Goal: Task Accomplishment & Management: Use online tool/utility

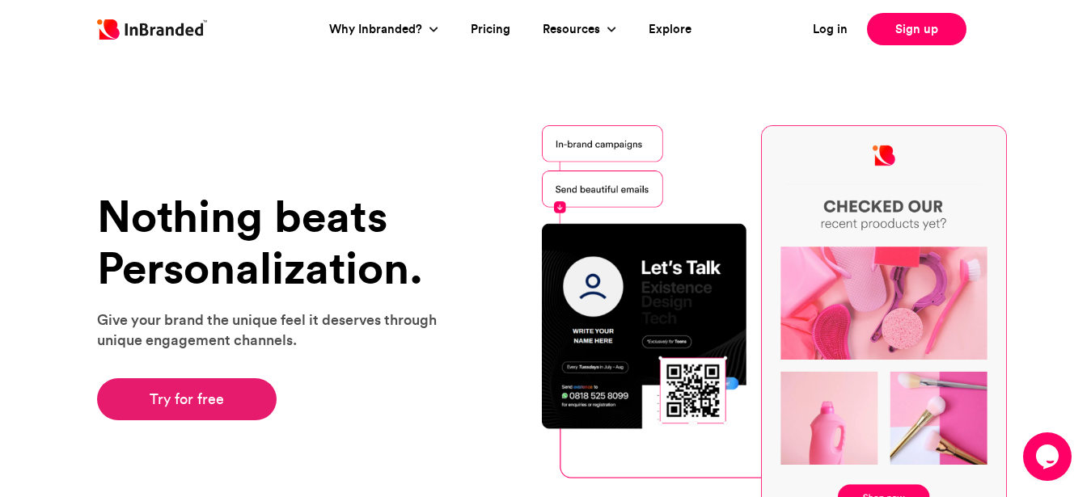
click at [190, 406] on link "Try for free" at bounding box center [187, 399] width 180 height 42
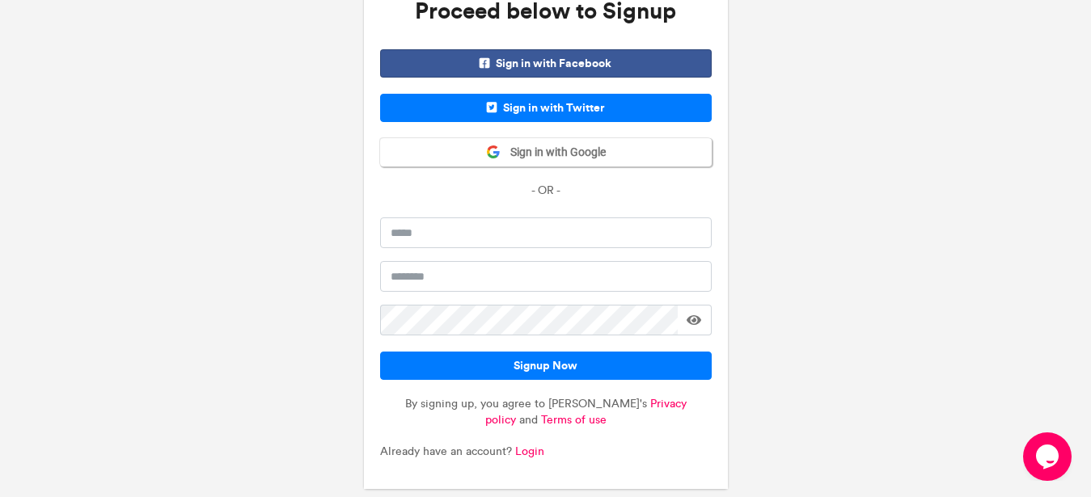
scroll to position [91, 0]
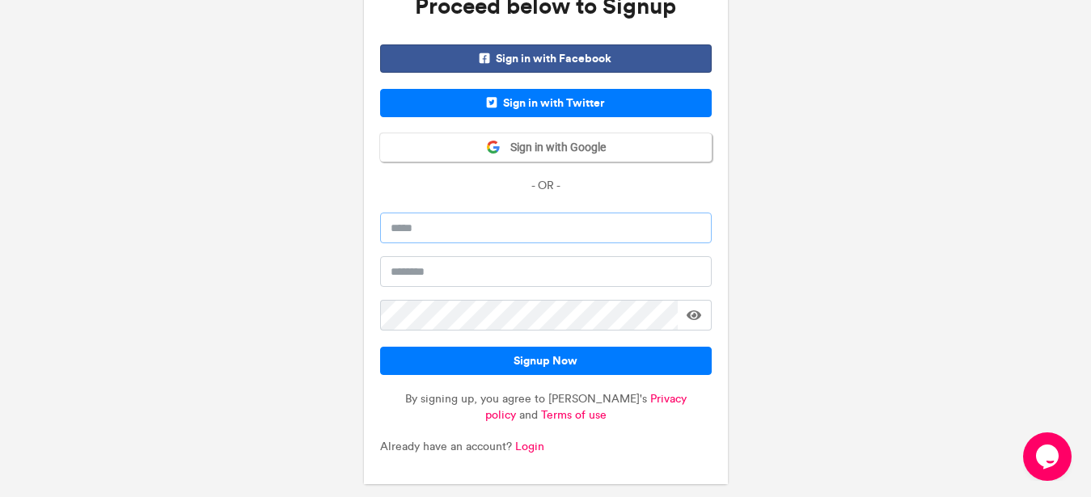
click at [425, 230] on input "email" at bounding box center [546, 228] width 332 height 31
type input "**********"
click at [433, 273] on input "text" at bounding box center [546, 271] width 332 height 31
type input "*********"
click at [758, 264] on div "**********" at bounding box center [545, 203] width 1091 height 587
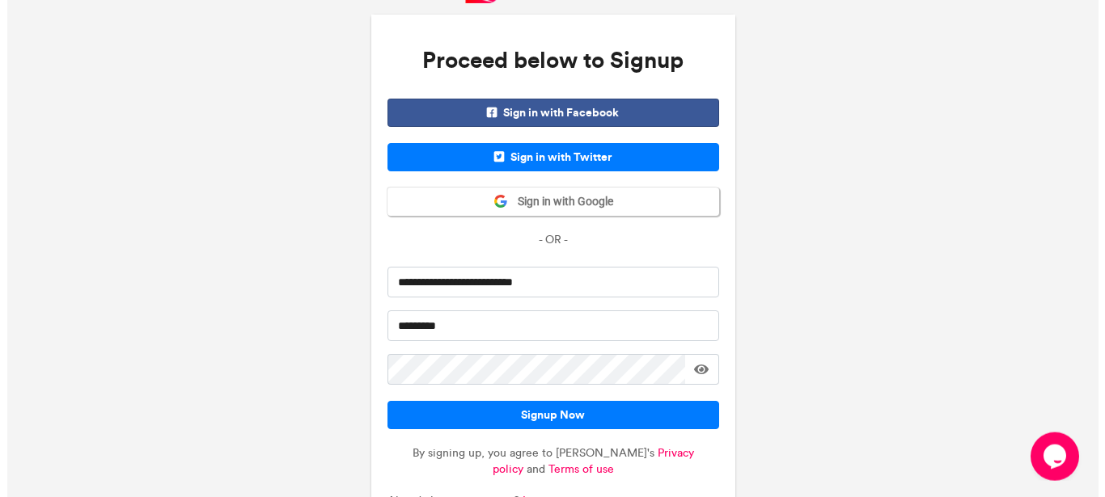
scroll to position [35, 0]
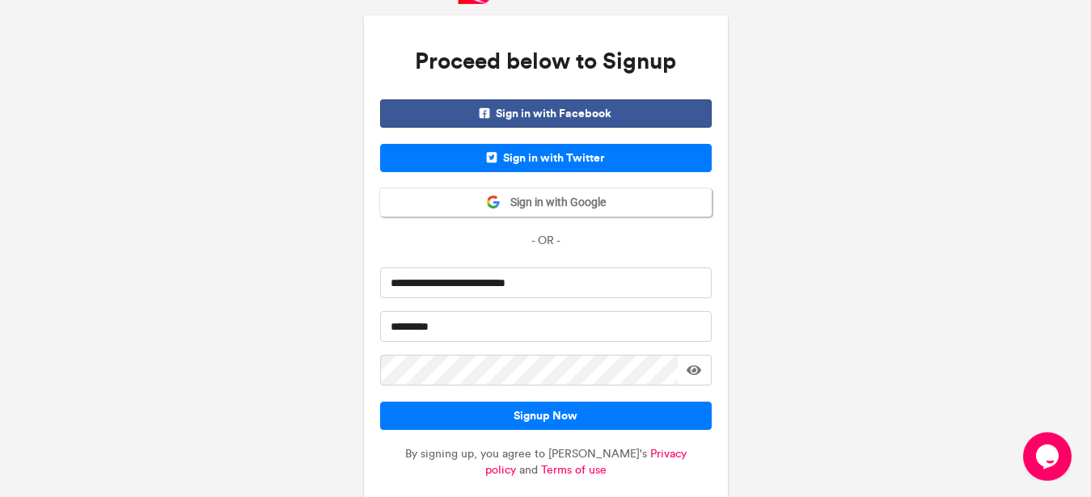
click at [691, 372] on span at bounding box center [694, 370] width 15 height 13
click at [691, 372] on span at bounding box center [693, 370] width 16 height 13
click at [693, 372] on span at bounding box center [694, 370] width 15 height 13
click at [693, 372] on span at bounding box center [693, 370] width 16 height 13
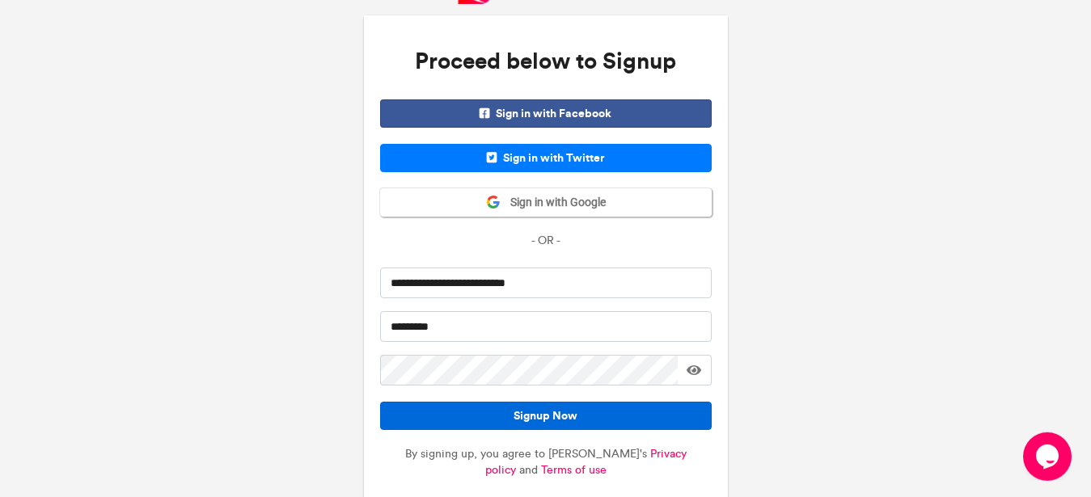
click at [536, 418] on button "Signup Now" at bounding box center [546, 416] width 332 height 28
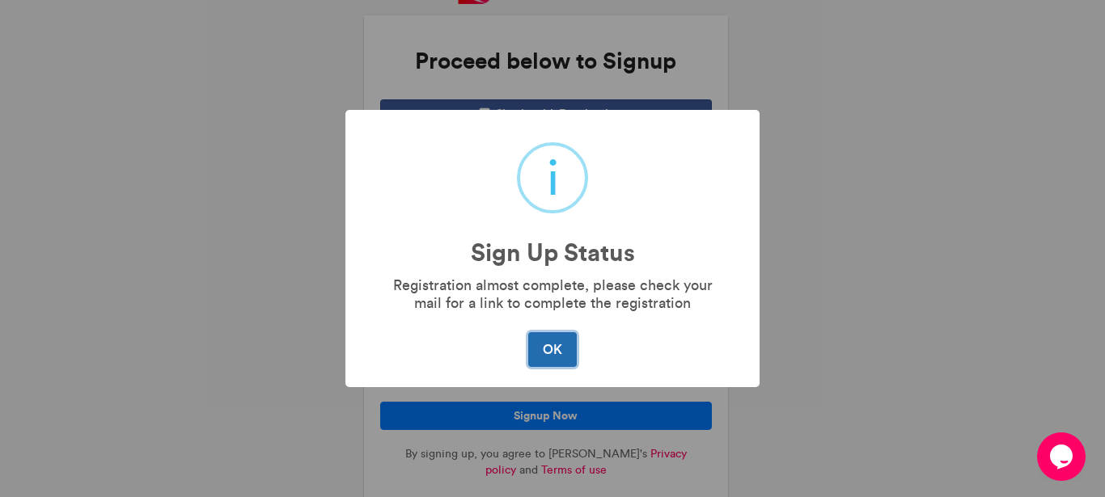
click at [545, 352] on button "OK" at bounding box center [552, 349] width 48 height 34
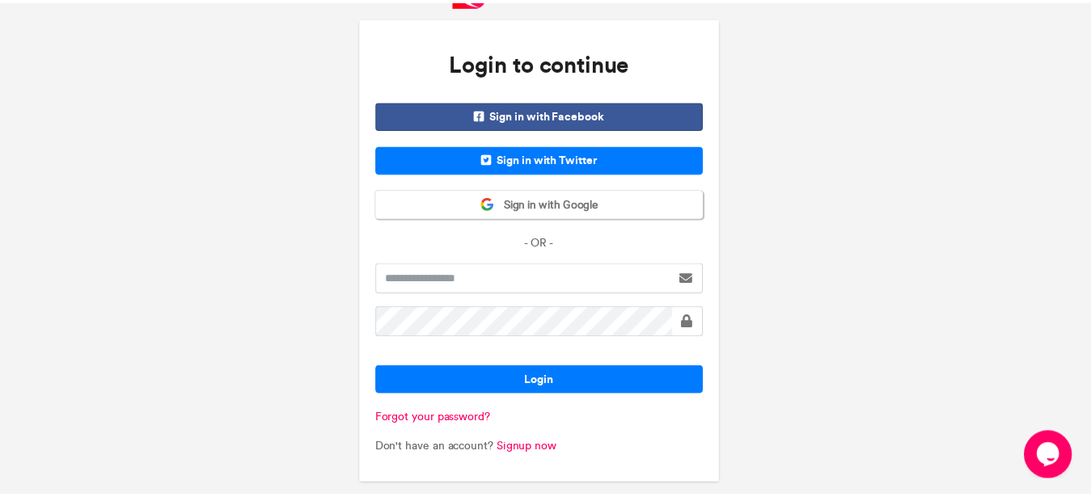
scroll to position [34, 0]
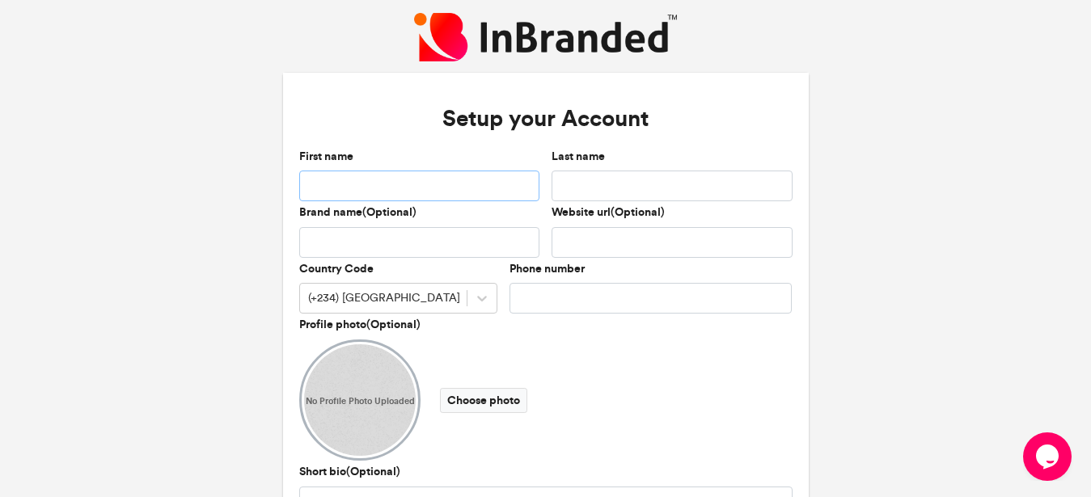
click at [330, 184] on input "First name" at bounding box center [419, 186] width 241 height 31
type input "********"
click at [772, 211] on div "Website url(Optional)" at bounding box center [671, 231] width 241 height 53
click at [589, 184] on input "Last name" at bounding box center [671, 186] width 241 height 31
type input "**********"
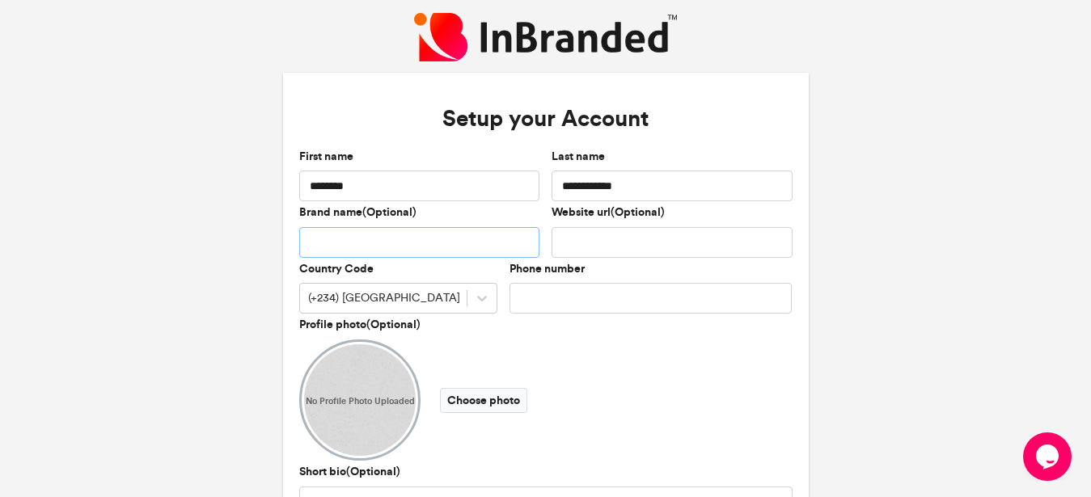
click at [376, 242] on input "Brand name(Optional)" at bounding box center [419, 242] width 241 height 31
click at [528, 302] on input "Phone number" at bounding box center [650, 298] width 283 height 31
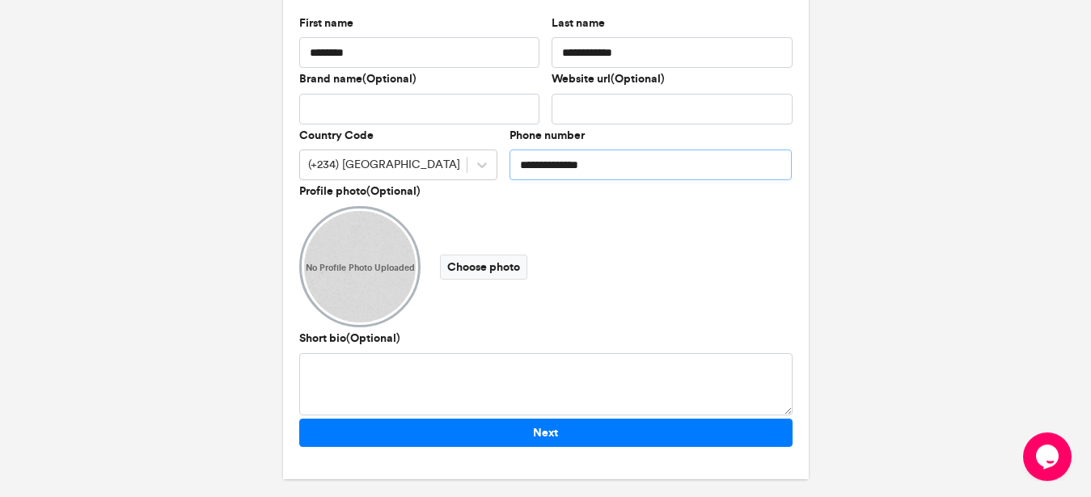
scroll to position [135, 0]
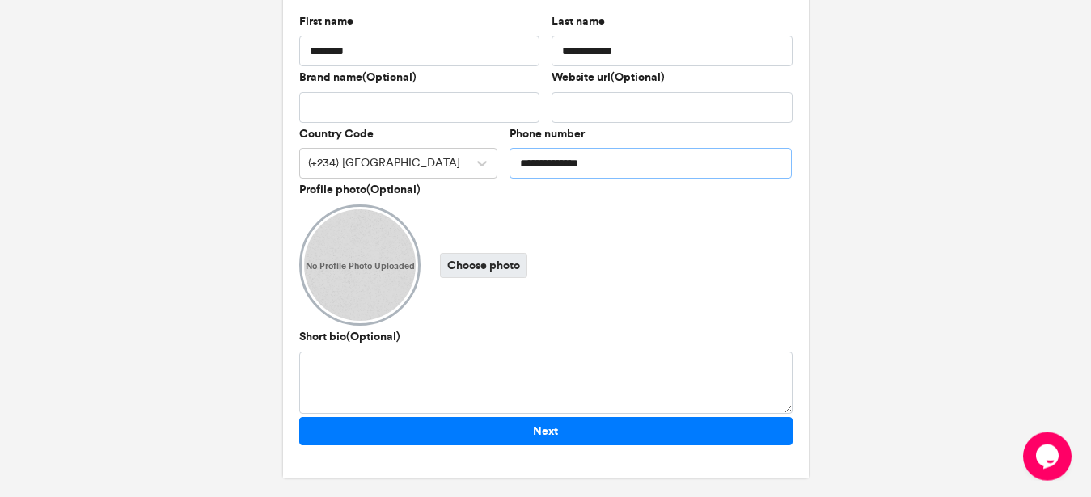
type input "**********"
click at [467, 264] on label "Choose photo" at bounding box center [483, 265] width 87 height 25
click at [0, 0] on input "Choose photo" at bounding box center [0, 0] width 0 height 0
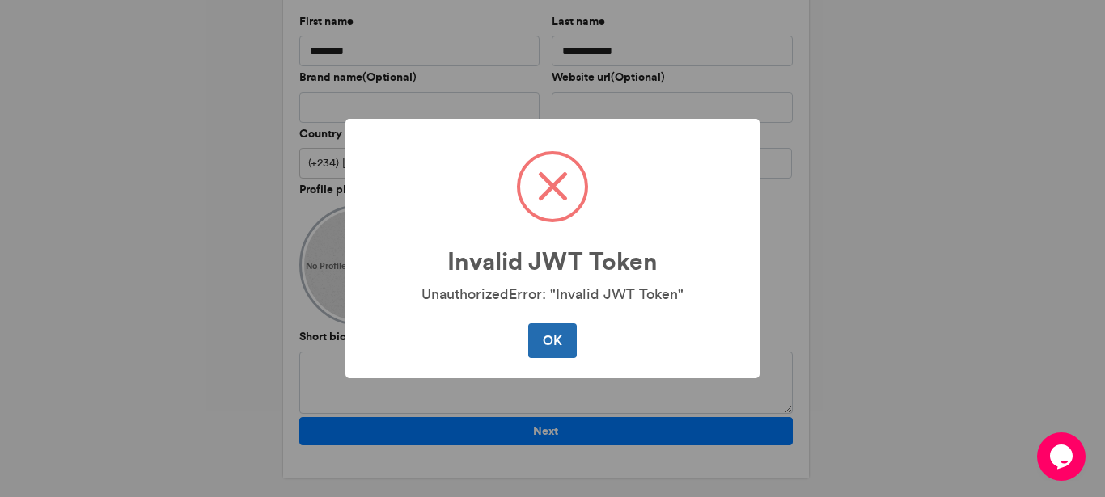
click at [550, 339] on button "OK" at bounding box center [552, 340] width 48 height 34
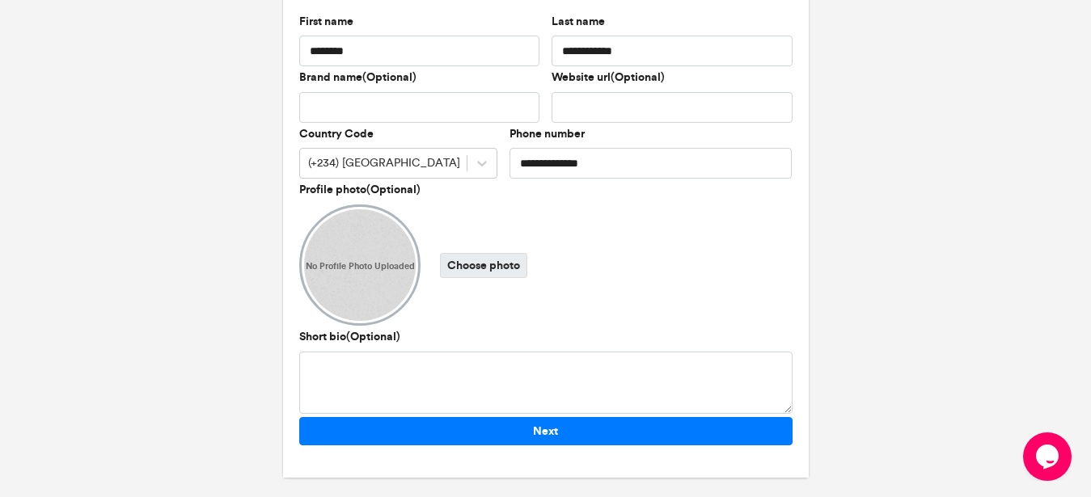
click at [492, 266] on label "Choose photo" at bounding box center [483, 265] width 87 height 25
click at [0, 0] on input "Choose photo" at bounding box center [0, 0] width 0 height 0
click at [469, 266] on label "Choose photo" at bounding box center [483, 265] width 87 height 25
click at [0, 0] on input "Choose photo" at bounding box center [0, 0] width 0 height 0
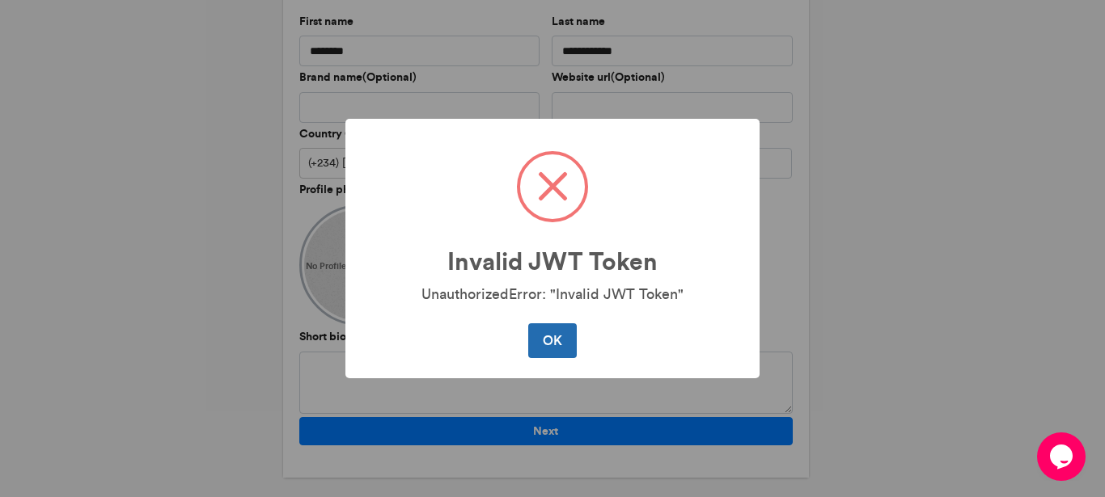
click at [560, 346] on button "OK" at bounding box center [552, 340] width 48 height 34
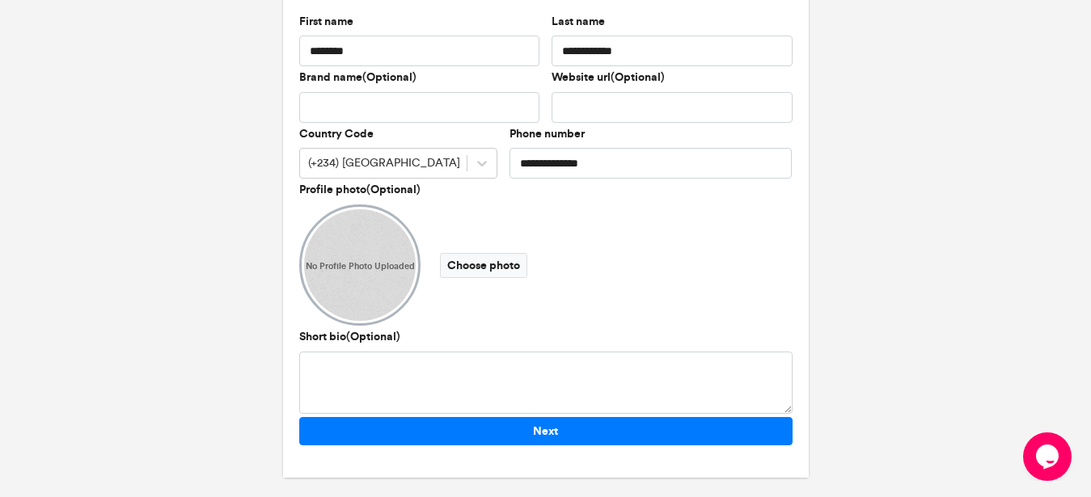
click at [382, 189] on label "Profile photo(Optional)" at bounding box center [359, 190] width 121 height 16
click at [343, 185] on label "Profile photo(Optional)" at bounding box center [359, 190] width 121 height 16
click at [665, 321] on div "No Profile Photo Uploaded Choose photo" at bounding box center [545, 265] width 493 height 121
click at [449, 261] on label "Choose photo" at bounding box center [483, 265] width 87 height 25
click at [0, 0] on input "Choose photo" at bounding box center [0, 0] width 0 height 0
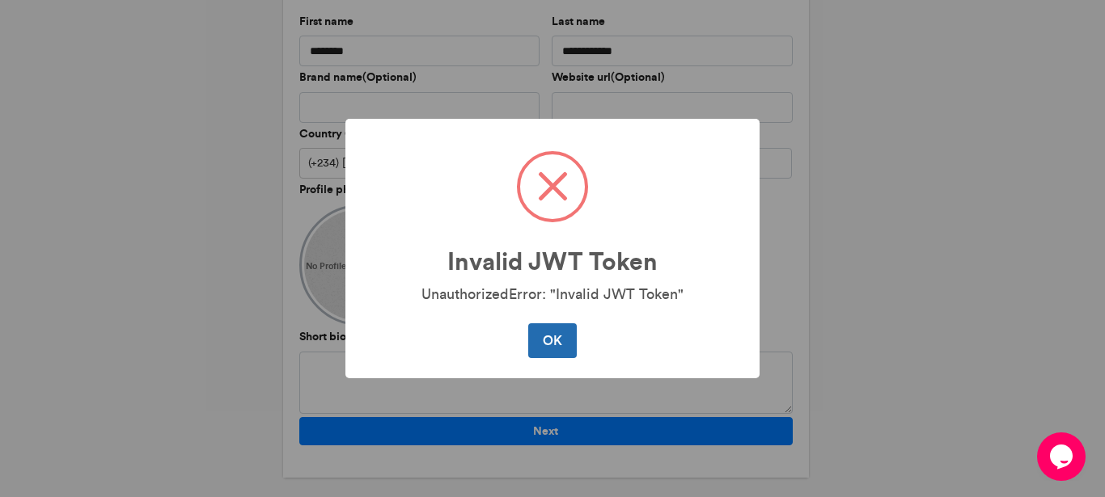
click at [550, 342] on button "OK" at bounding box center [552, 340] width 48 height 34
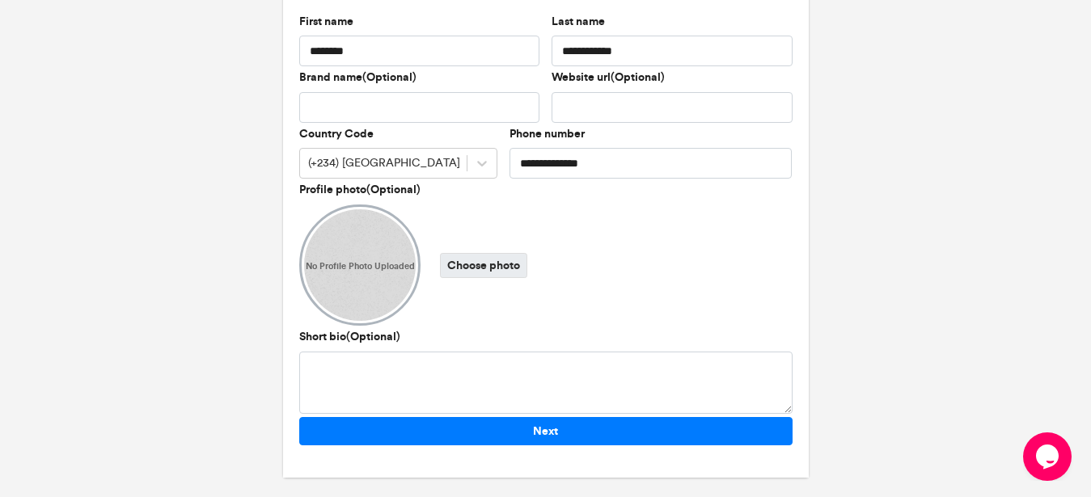
click at [458, 262] on label "Choose photo" at bounding box center [483, 265] width 87 height 25
click at [0, 0] on input "Choose photo" at bounding box center [0, 0] width 0 height 0
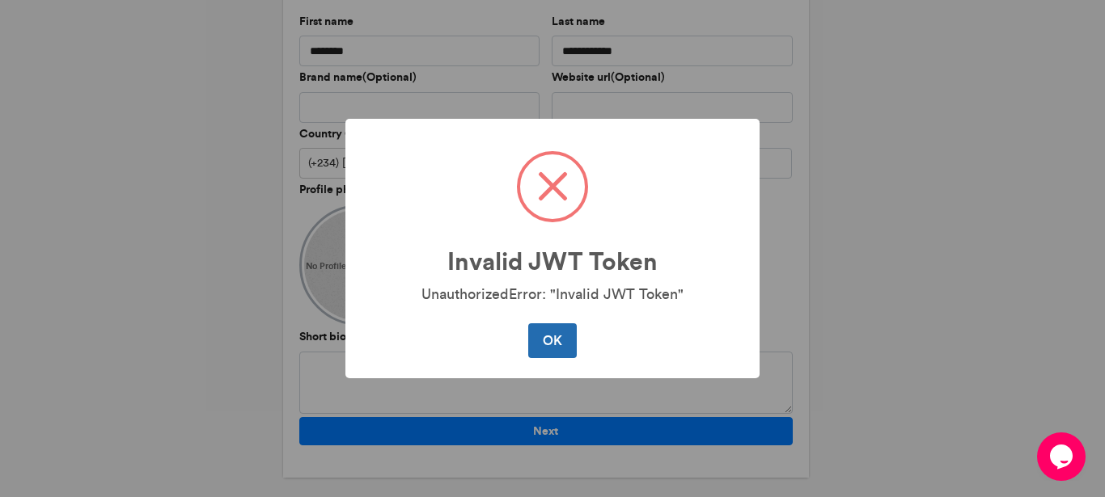
click at [553, 340] on button "OK" at bounding box center [552, 340] width 48 height 34
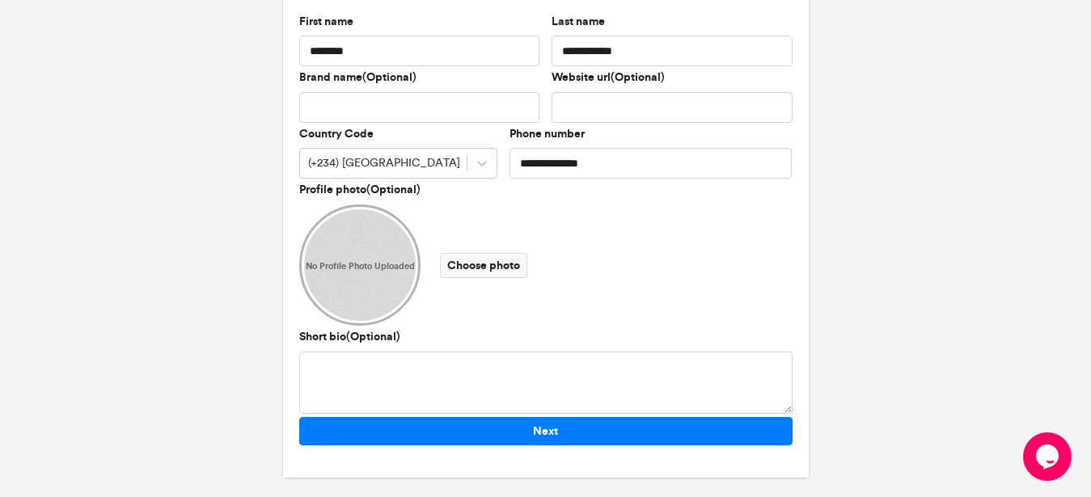
click at [374, 255] on img at bounding box center [359, 265] width 121 height 121
click at [358, 367] on textarea "Short bio(Optional)" at bounding box center [545, 383] width 493 height 62
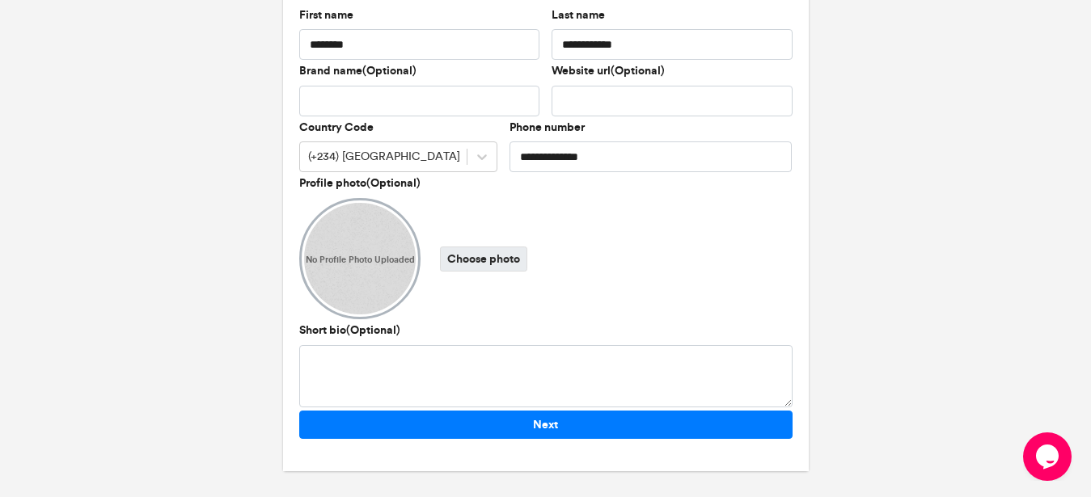
click at [509, 260] on label "Choose photo" at bounding box center [483, 259] width 87 height 25
click at [0, 0] on input "Choose photo" at bounding box center [0, 0] width 0 height 0
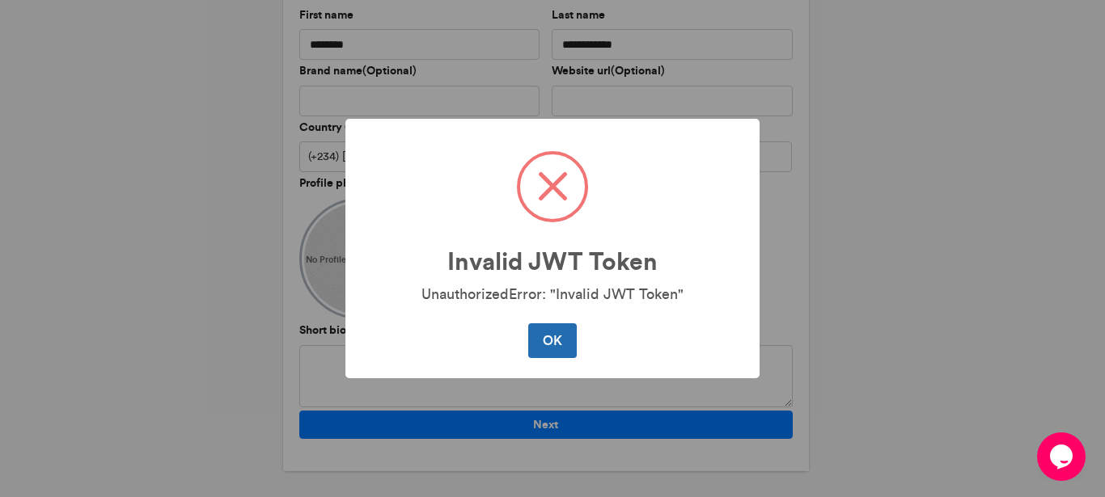
click at [552, 352] on button "OK" at bounding box center [552, 340] width 48 height 34
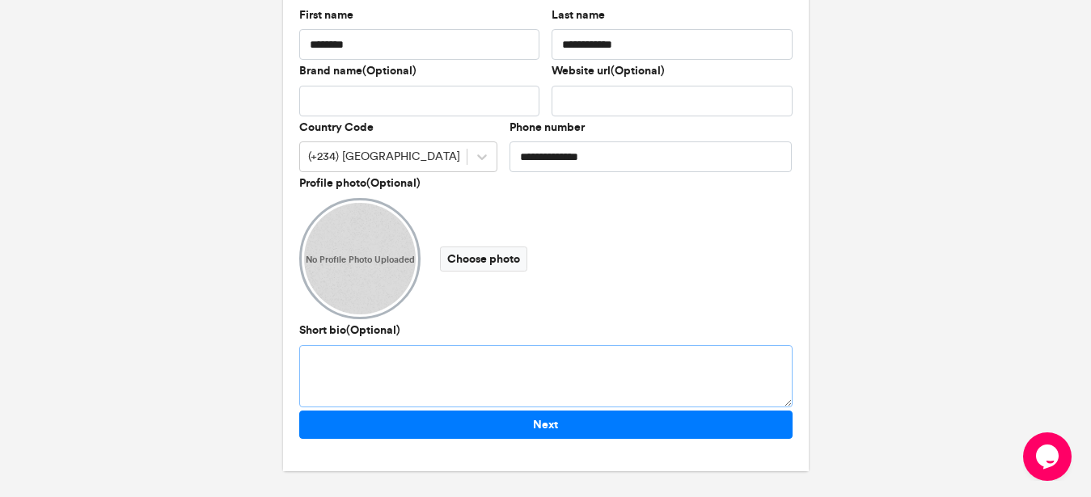
click at [377, 357] on textarea "Short bio(Optional)" at bounding box center [545, 376] width 493 height 62
click at [606, 358] on textarea "**********" at bounding box center [545, 376] width 493 height 62
paste textarea "**********"
type textarea "**********"
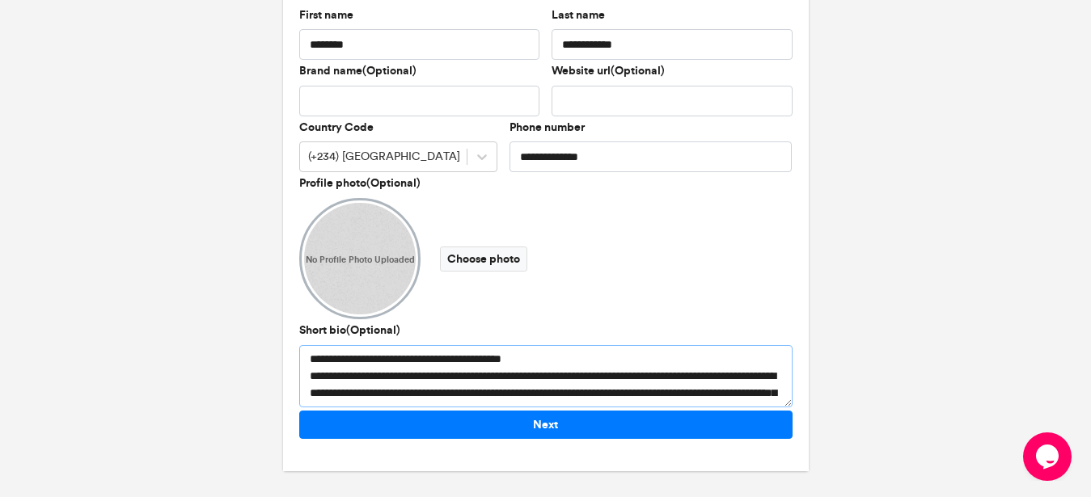
scroll to position [27, 0]
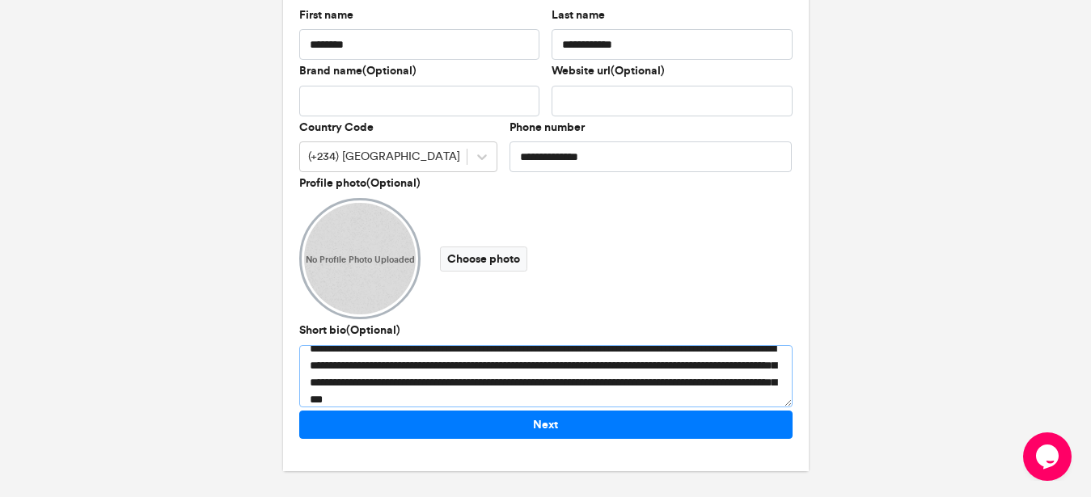
click at [309, 351] on textarea "**********" at bounding box center [545, 376] width 493 height 62
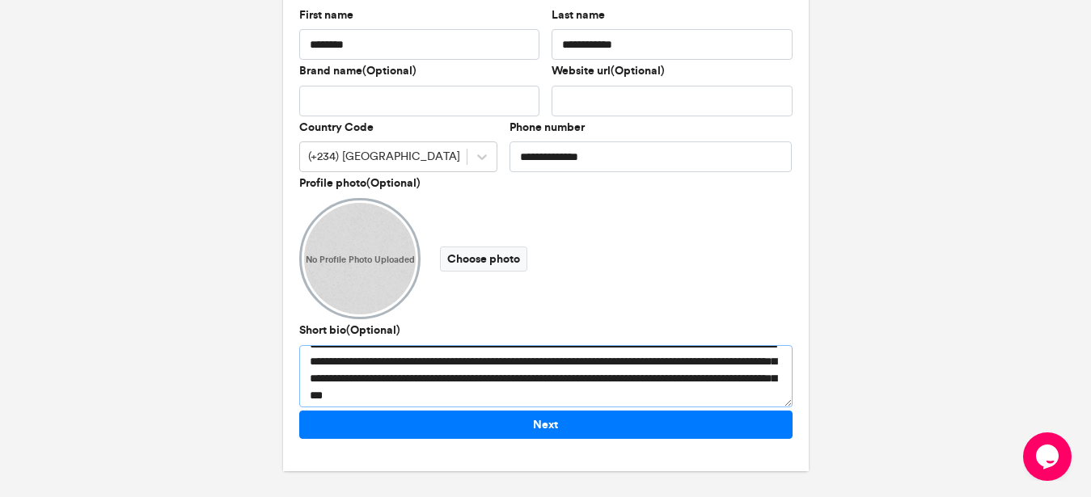
scroll to position [34, 0]
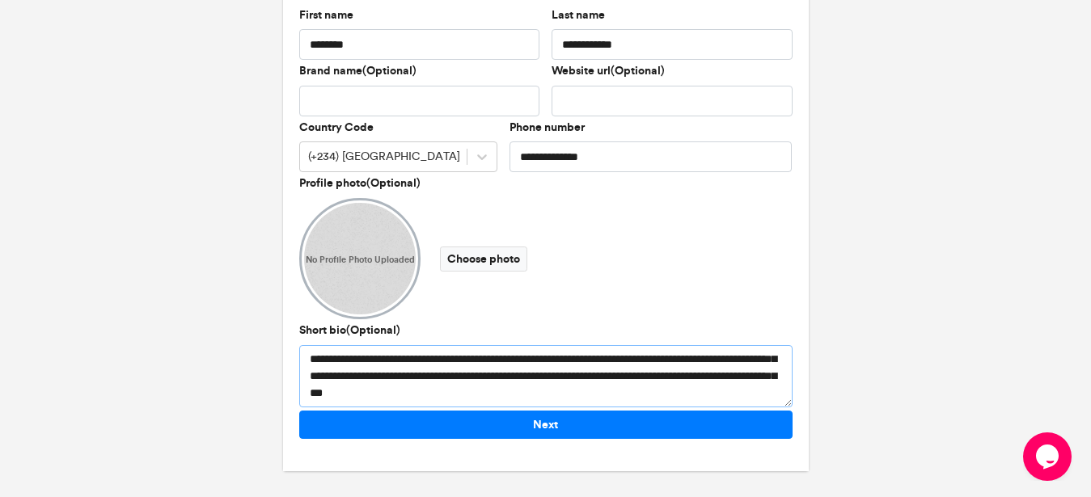
drag, startPoint x: 316, startPoint y: 354, endPoint x: 739, endPoint y: 404, distance: 425.9
click at [739, 404] on textarea "**********" at bounding box center [545, 376] width 493 height 62
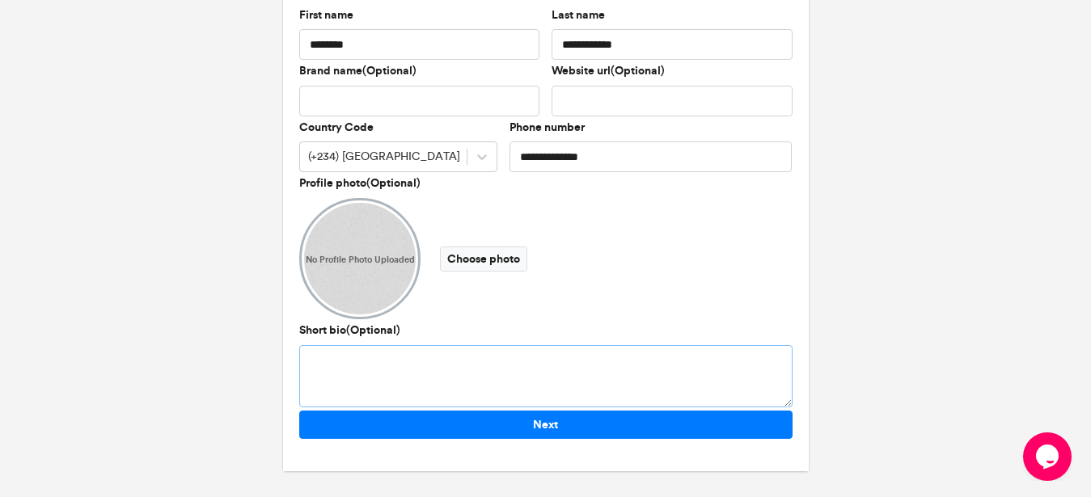
scroll to position [0, 0]
type textarea "**********"
click at [499, 257] on label "Choose photo" at bounding box center [483, 259] width 87 height 25
click at [0, 0] on input "Choose photo" at bounding box center [0, 0] width 0 height 0
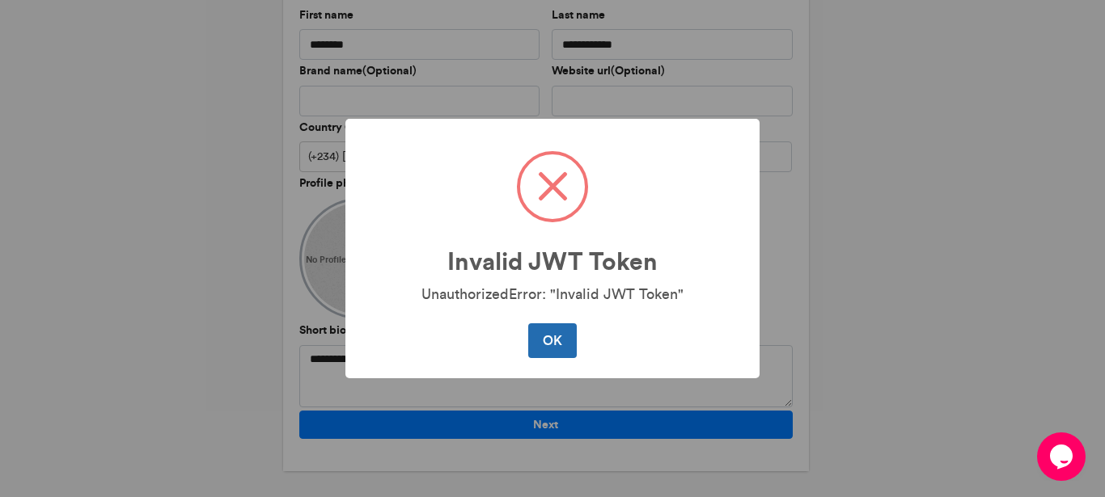
click at [545, 345] on button "OK" at bounding box center [552, 340] width 48 height 34
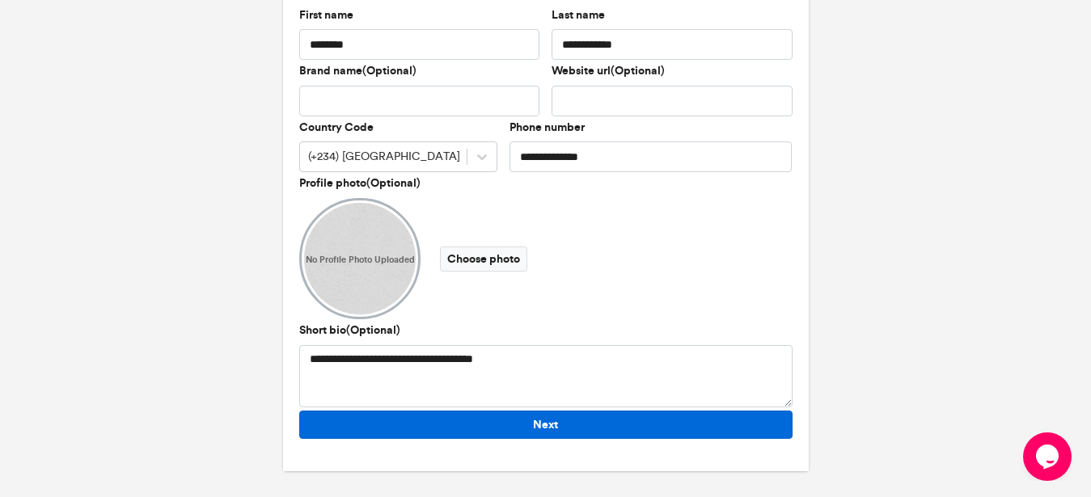
click at [544, 424] on button "Next" at bounding box center [545, 425] width 493 height 28
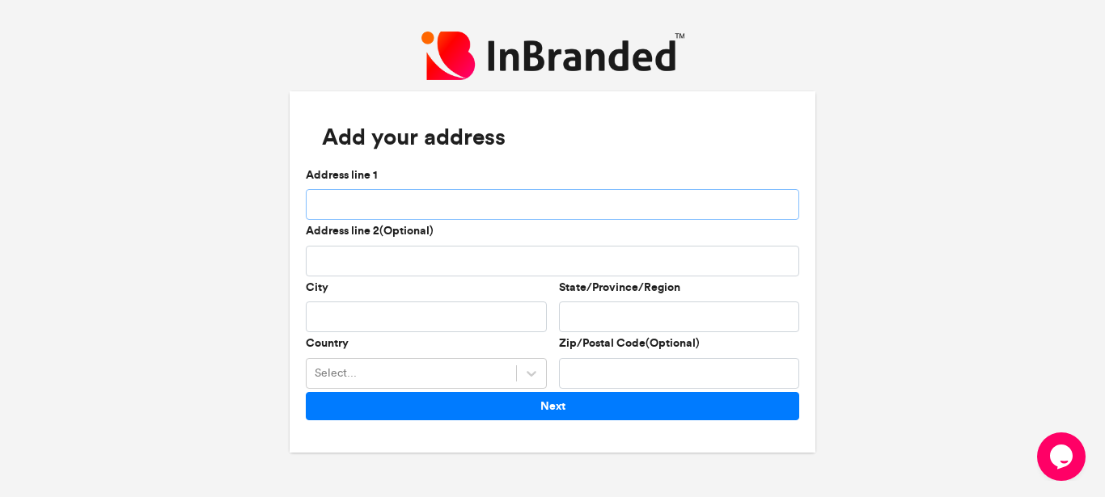
click at [335, 200] on input "Address line 1" at bounding box center [552, 204] width 493 height 31
type input "**********"
click at [351, 319] on input "City" at bounding box center [426, 317] width 241 height 31
type input "****"
click at [573, 317] on input "State/Province/Region" at bounding box center [679, 317] width 241 height 31
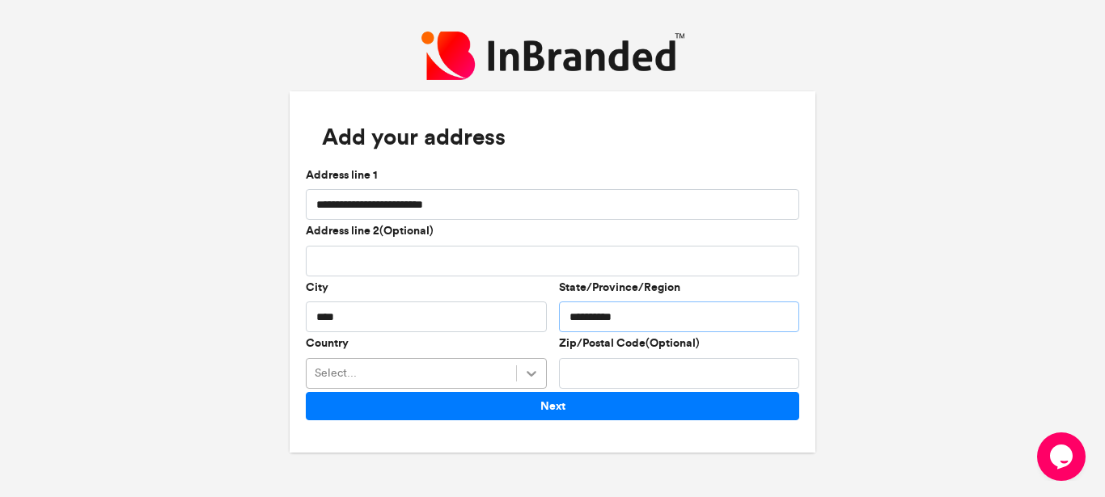
type input "**********"
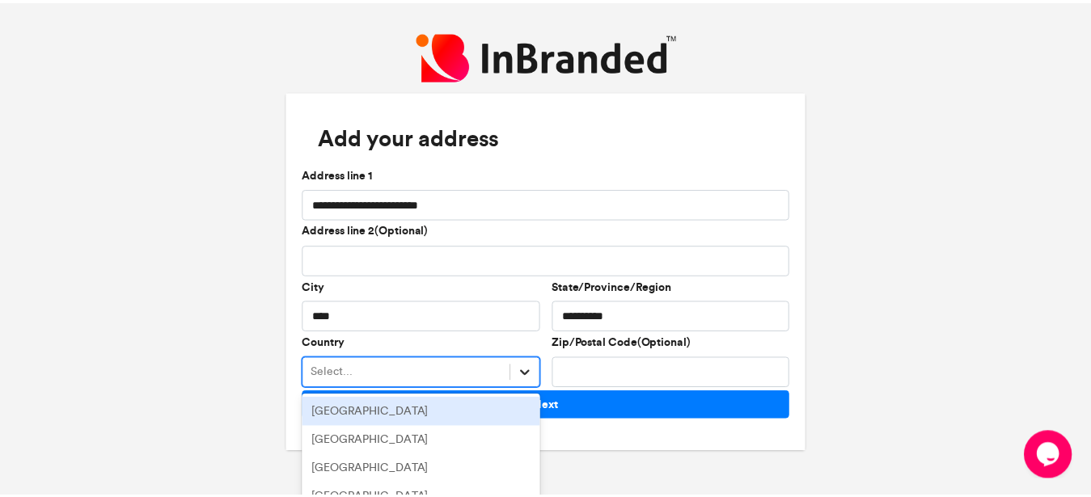
scroll to position [141, 0]
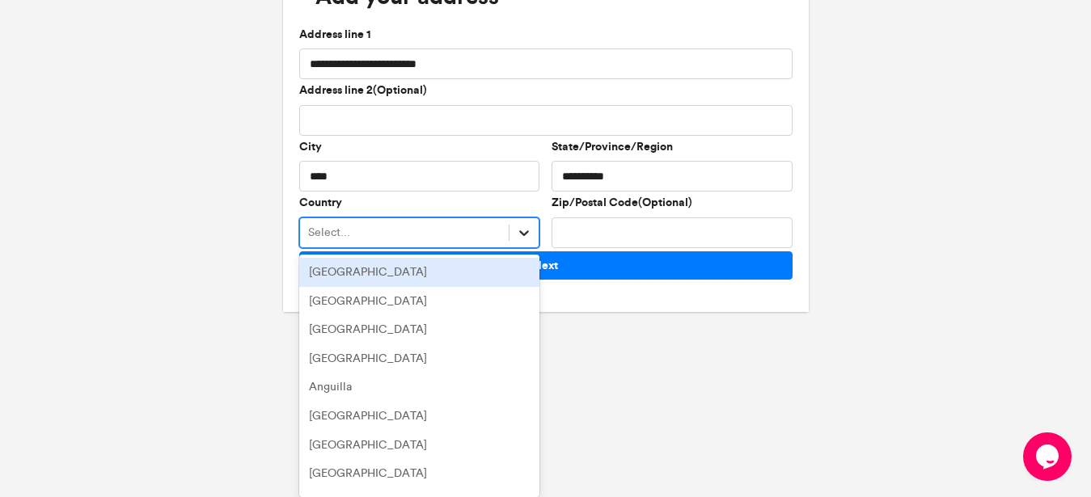
click at [533, 248] on div "option Andorra focused, 1 of 256. 256 results available. Use Up and Down to cho…" at bounding box center [419, 233] width 241 height 31
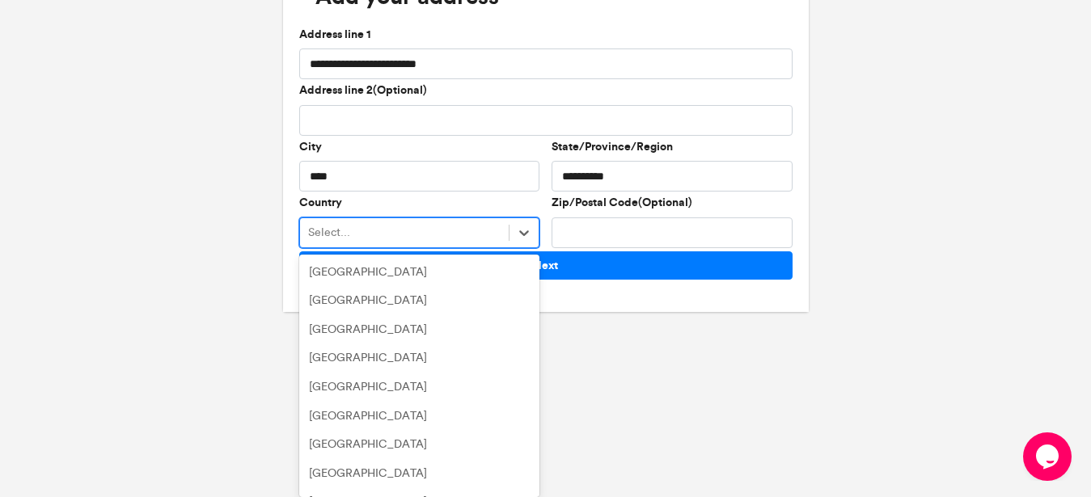
scroll to position [4730, 0]
click at [342, 488] on div "Nigeria" at bounding box center [419, 502] width 241 height 29
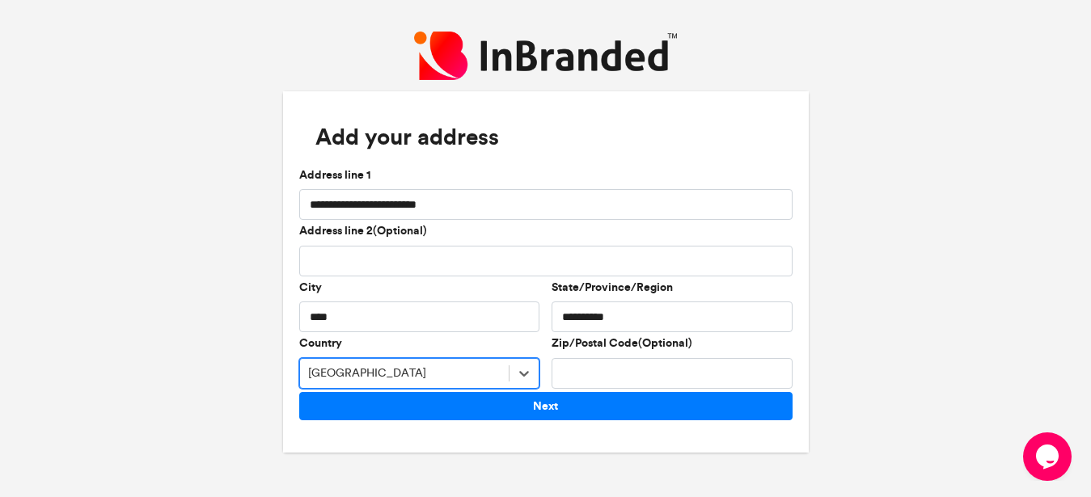
scroll to position [0, 0]
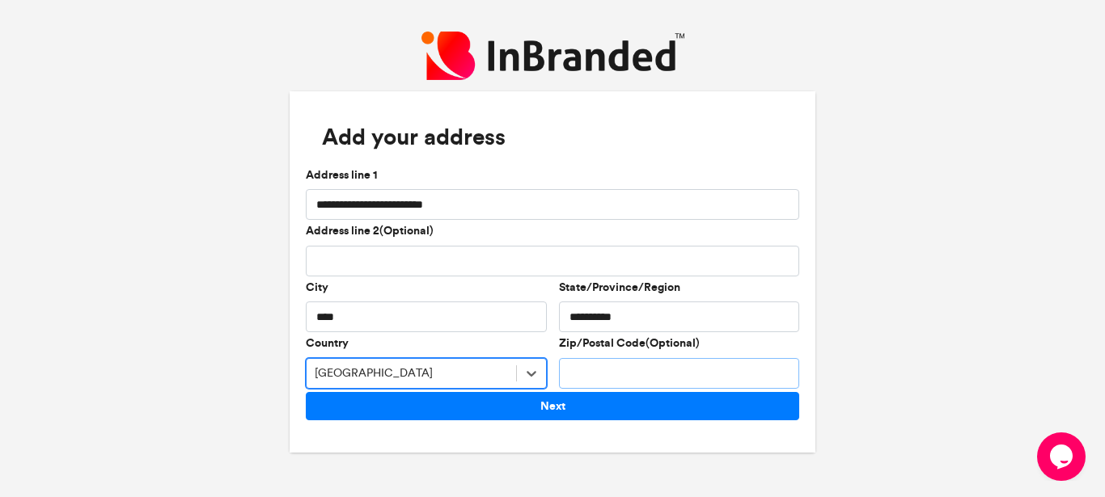
click at [606, 368] on input "Zip/Postal Code(Optional)" at bounding box center [679, 373] width 241 height 31
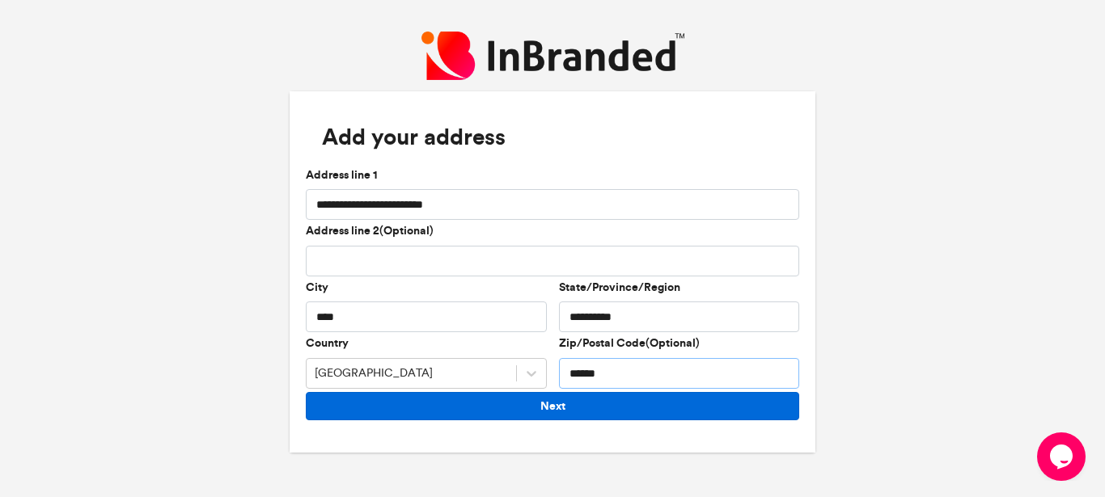
type input "******"
click at [556, 409] on button "Next" at bounding box center [552, 406] width 493 height 28
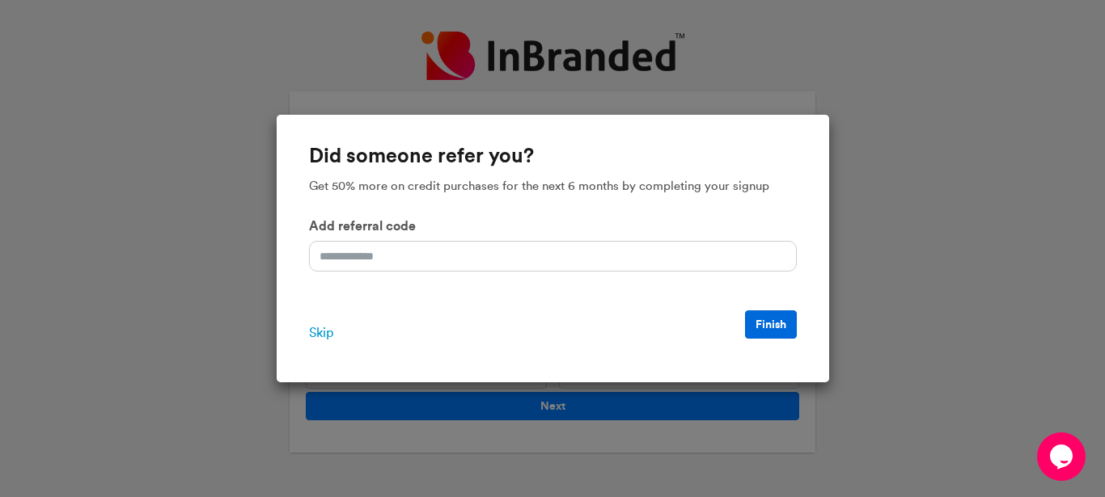
click at [760, 319] on button "Finish" at bounding box center [771, 325] width 52 height 28
click at [320, 334] on span "Skip" at bounding box center [321, 332] width 24 height 19
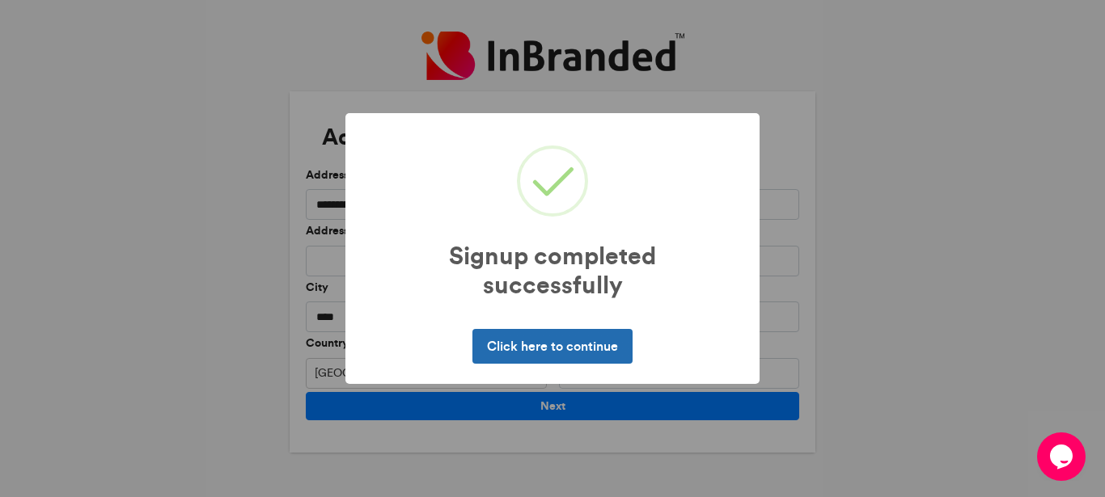
click at [515, 349] on button "Click here to continue" at bounding box center [551, 346] width 159 height 34
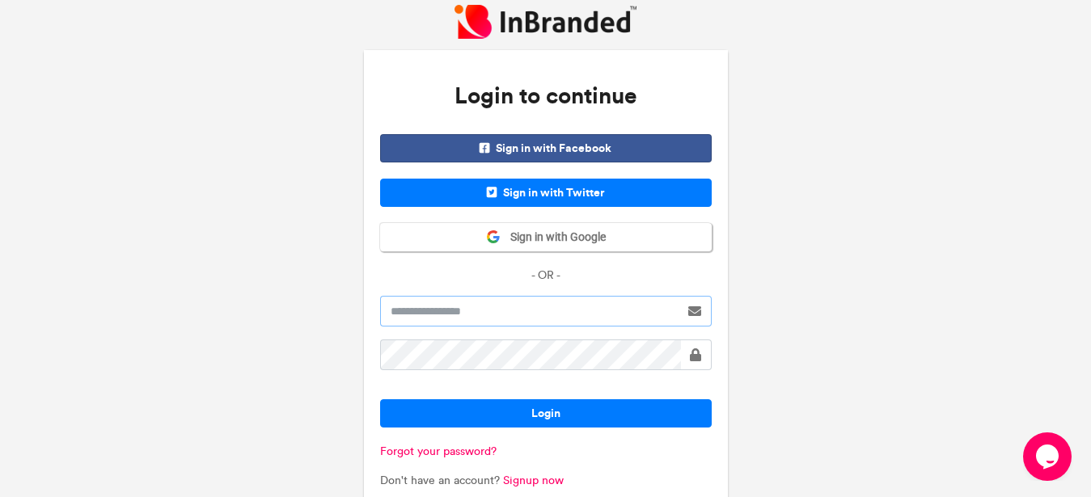
click at [483, 311] on input "text" at bounding box center [529, 311] width 299 height 31
type input "**********"
click at [691, 357] on span at bounding box center [695, 355] width 11 height 13
click at [691, 357] on span at bounding box center [694, 355] width 15 height 13
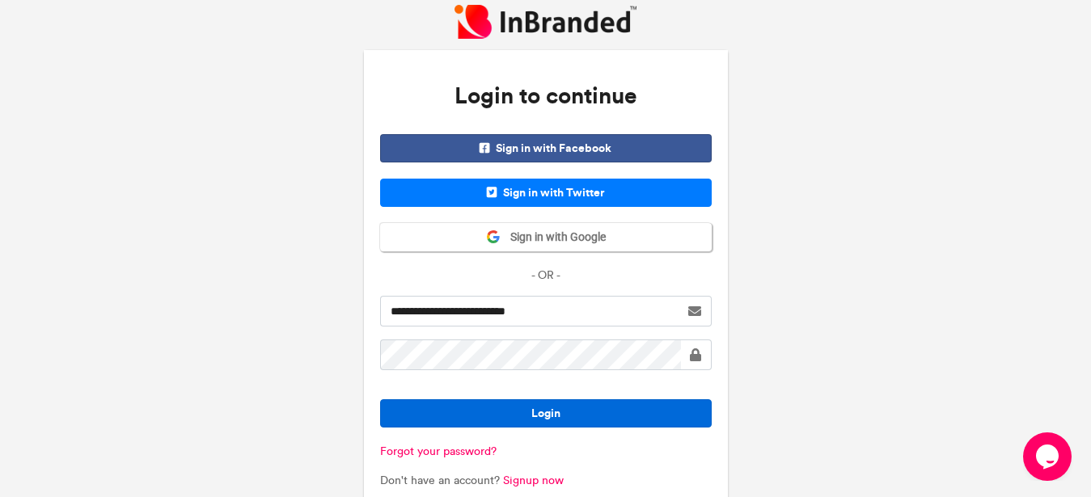
click at [549, 408] on button "Login" at bounding box center [546, 413] width 332 height 28
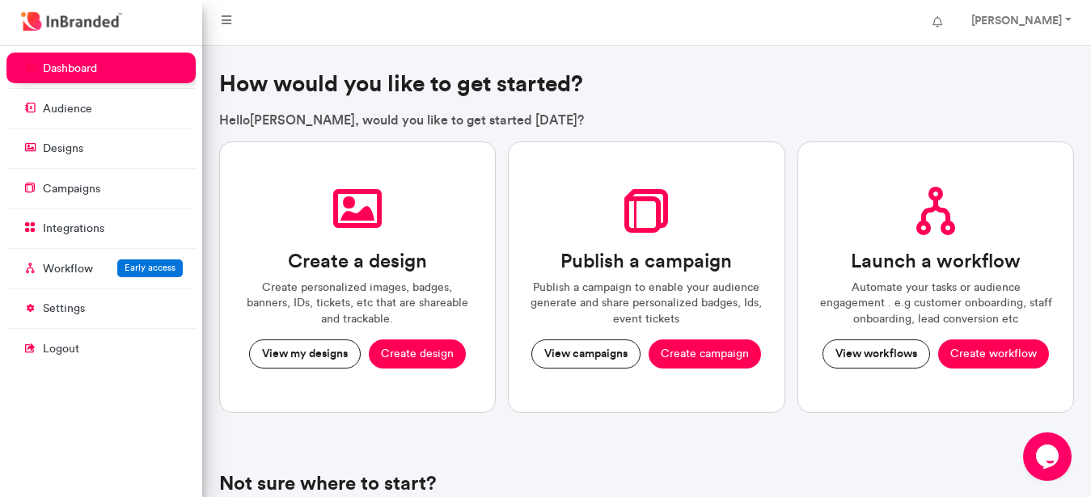
click at [638, 113] on p "Hello Rosemary , would you like to get started today?" at bounding box center [647, 120] width 856 height 18
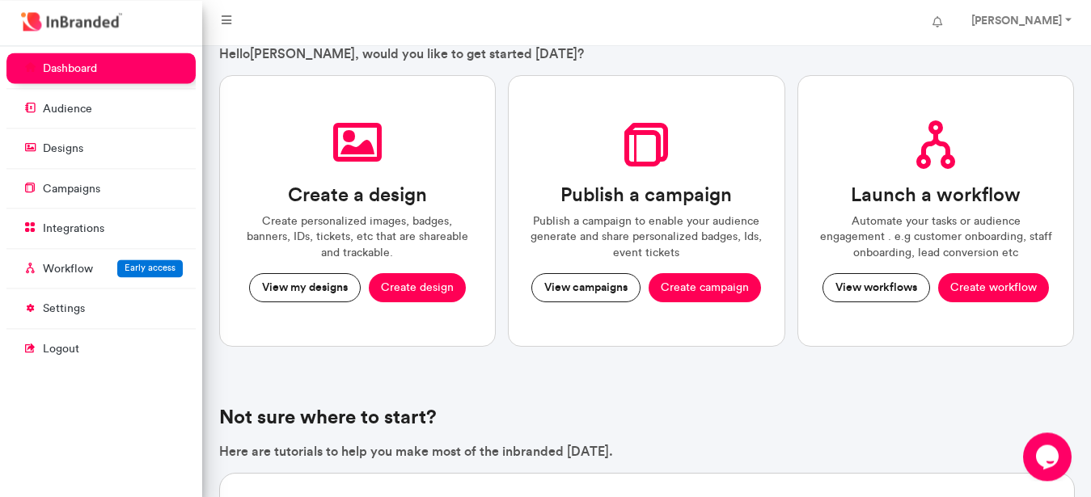
scroll to position [57, 0]
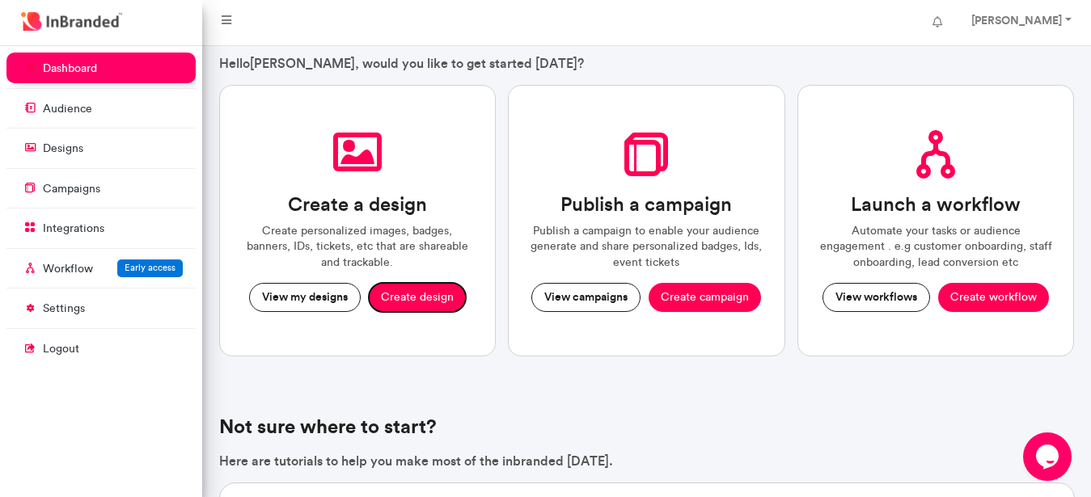
click at [443, 295] on button "Create design" at bounding box center [417, 297] width 97 height 29
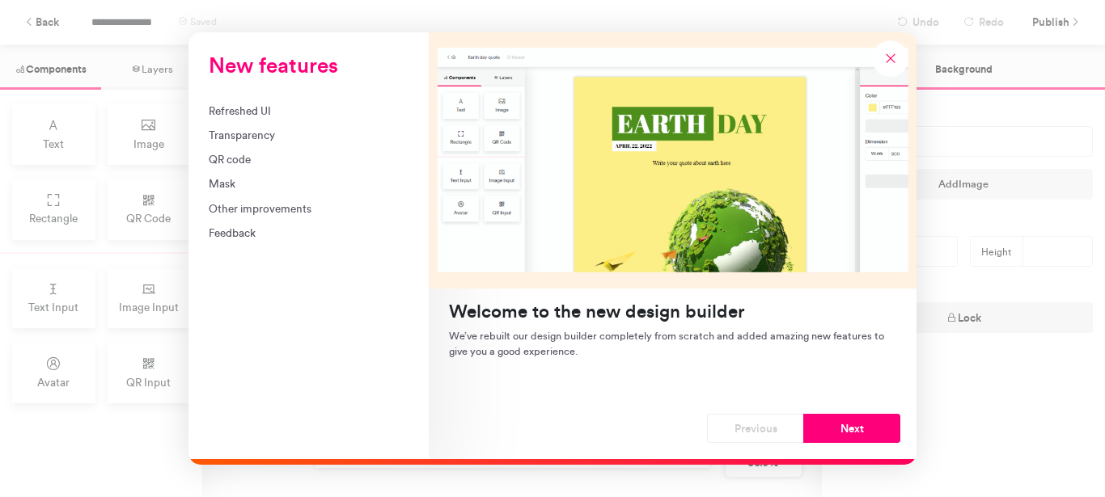
click at [150, 139] on div "New features Refreshed UI Transparency QR code Mask Other improvements Feedback…" at bounding box center [552, 248] width 1105 height 497
click at [701, 202] on div "New features" at bounding box center [673, 160] width 488 height 256
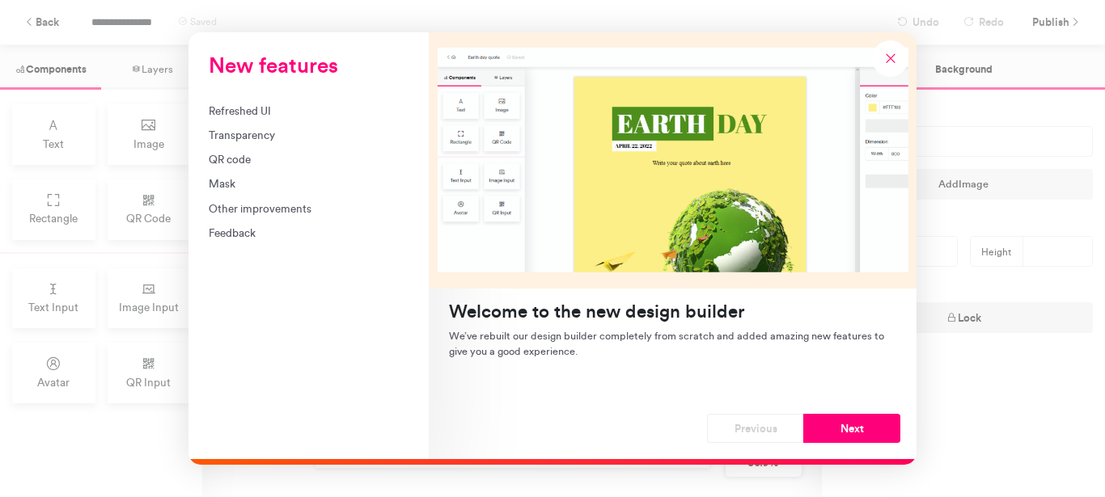
click at [246, 111] on div "Refreshed UI" at bounding box center [309, 111] width 200 height 16
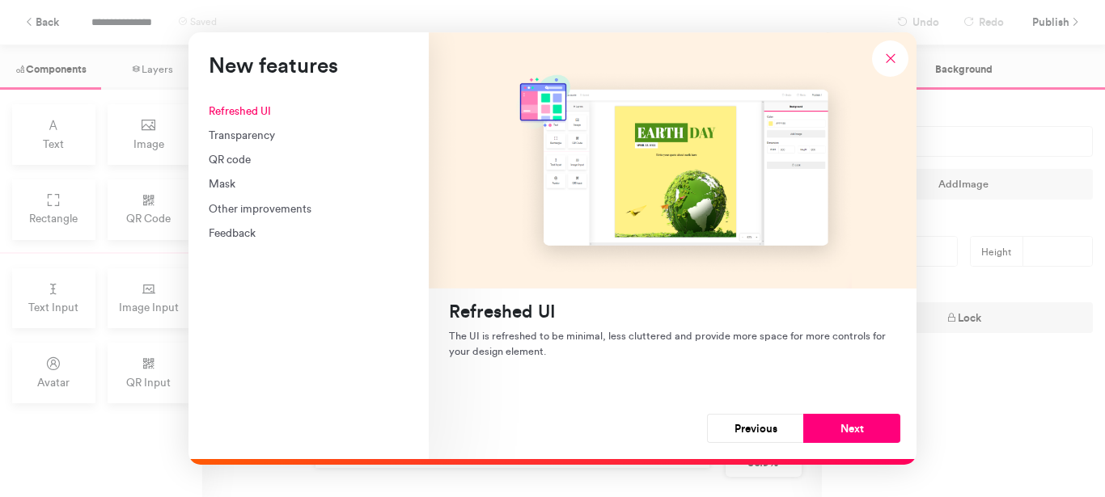
click at [239, 135] on div "Transparency" at bounding box center [309, 135] width 200 height 16
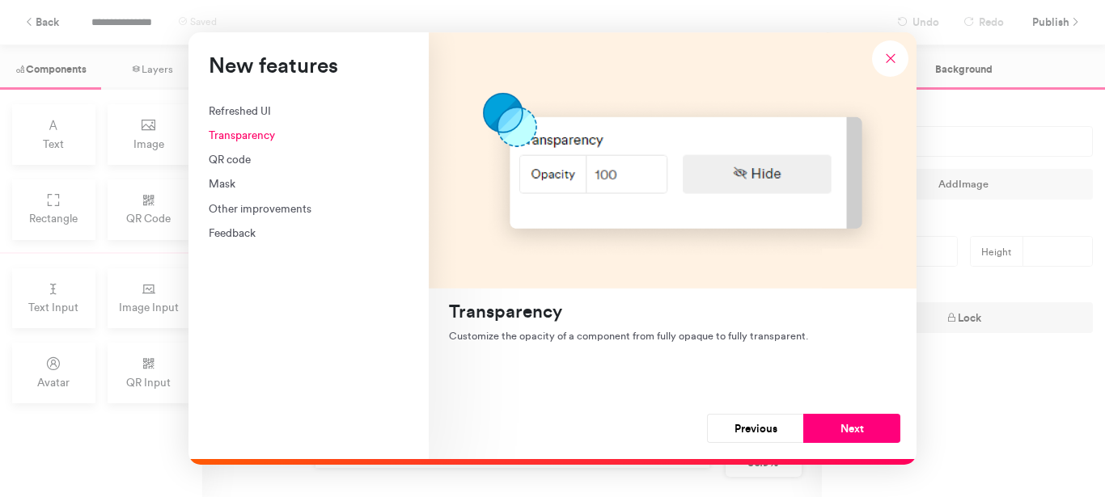
click at [239, 110] on div "Refreshed UI" at bounding box center [309, 111] width 200 height 16
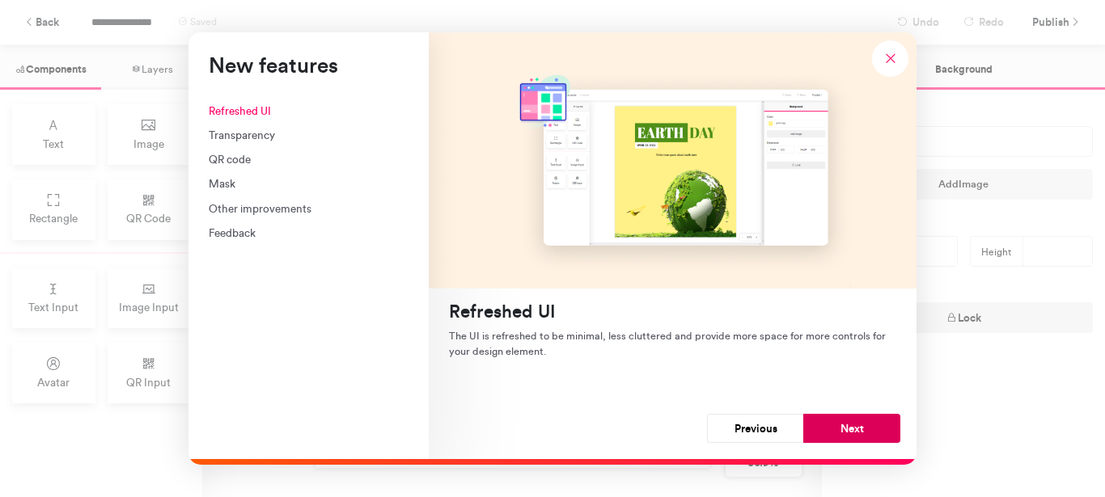
click at [868, 426] on button "Next" at bounding box center [851, 428] width 97 height 29
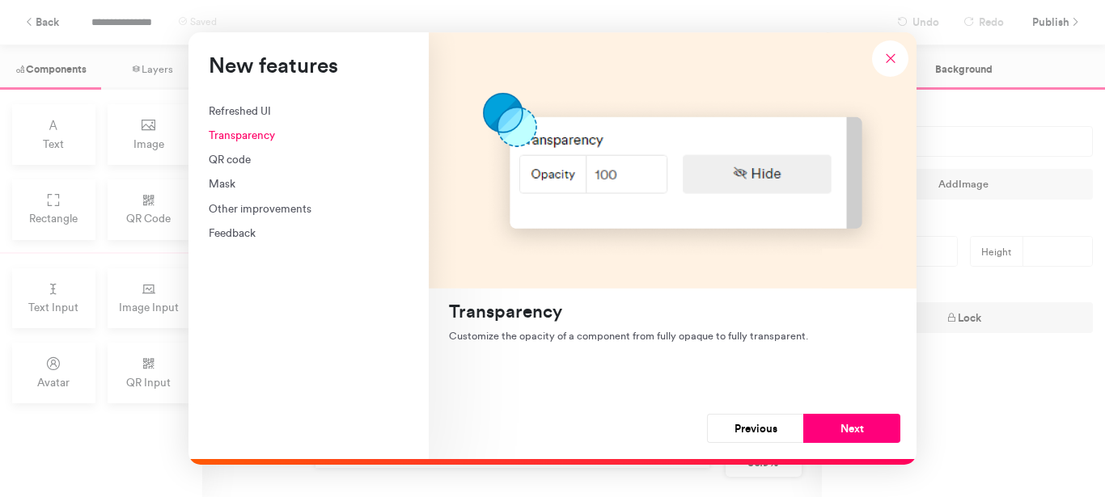
click at [656, 276] on div "New features" at bounding box center [673, 160] width 488 height 256
click at [577, 171] on div "New features" at bounding box center [673, 160] width 488 height 256
click at [565, 178] on div "New features" at bounding box center [673, 160] width 488 height 256
click at [610, 173] on div "New features" at bounding box center [673, 160] width 488 height 256
click at [610, 174] on div "New features" at bounding box center [673, 160] width 488 height 256
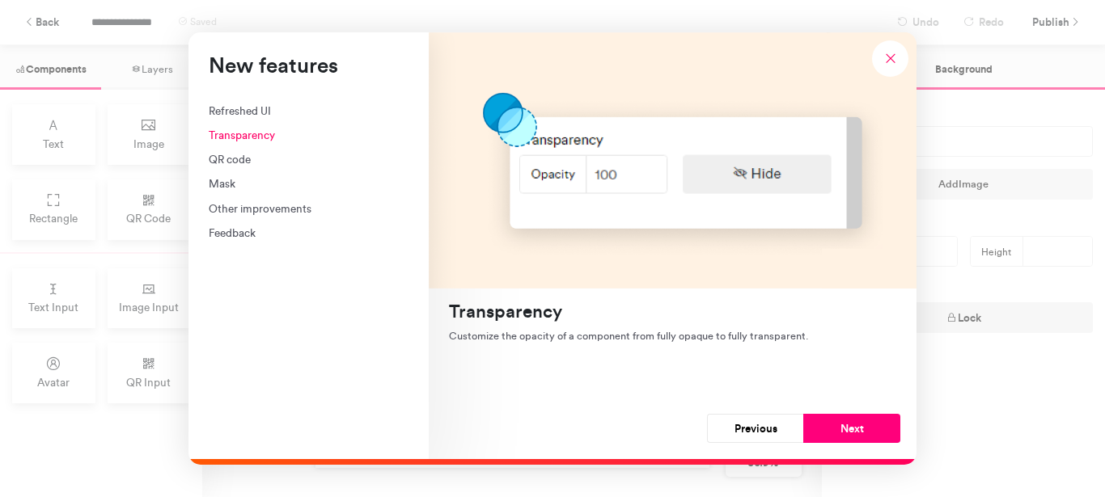
click at [610, 174] on div "New features" at bounding box center [673, 160] width 488 height 256
drag, startPoint x: 610, startPoint y: 174, endPoint x: 716, endPoint y: 133, distance: 113.7
click at [632, 163] on div "New features" at bounding box center [673, 160] width 488 height 256
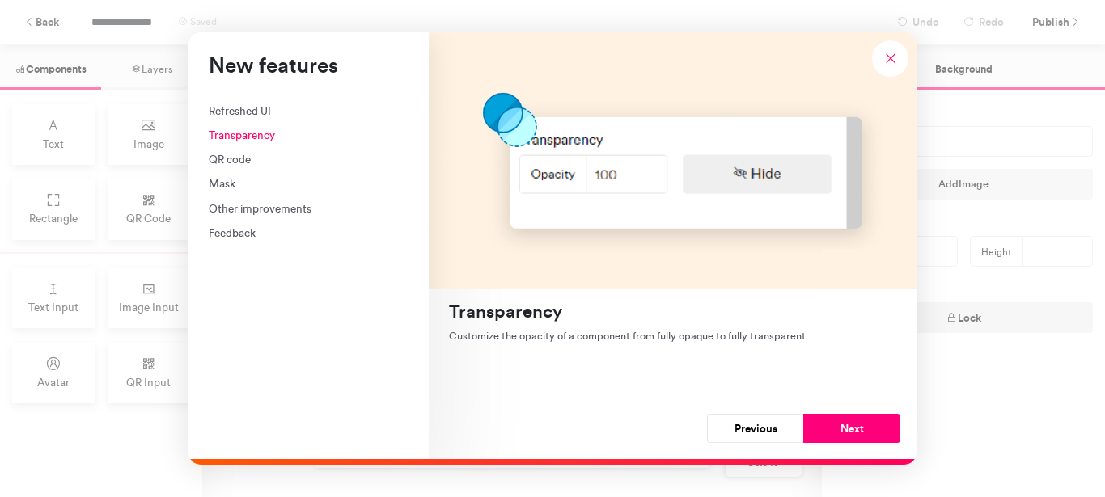
click at [762, 175] on div "New features" at bounding box center [673, 160] width 488 height 256
click at [751, 421] on button "Previous" at bounding box center [755, 428] width 97 height 29
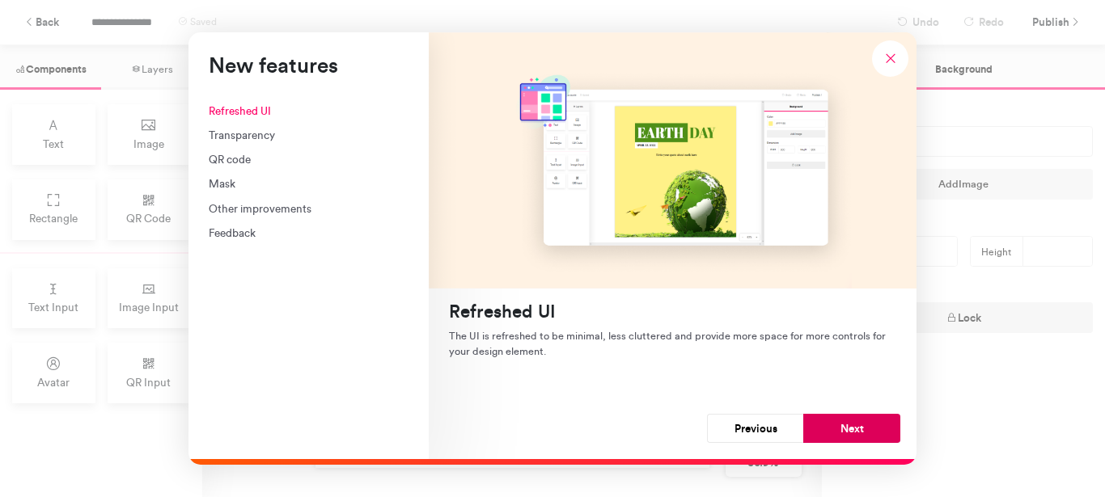
click at [847, 432] on button "Next" at bounding box center [851, 428] width 97 height 29
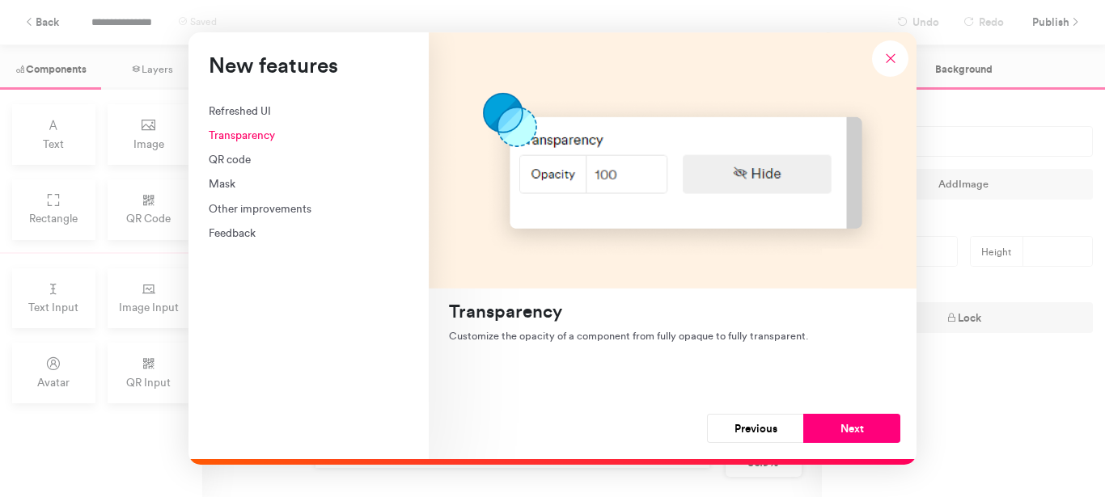
click at [847, 432] on button "Next" at bounding box center [851, 428] width 97 height 29
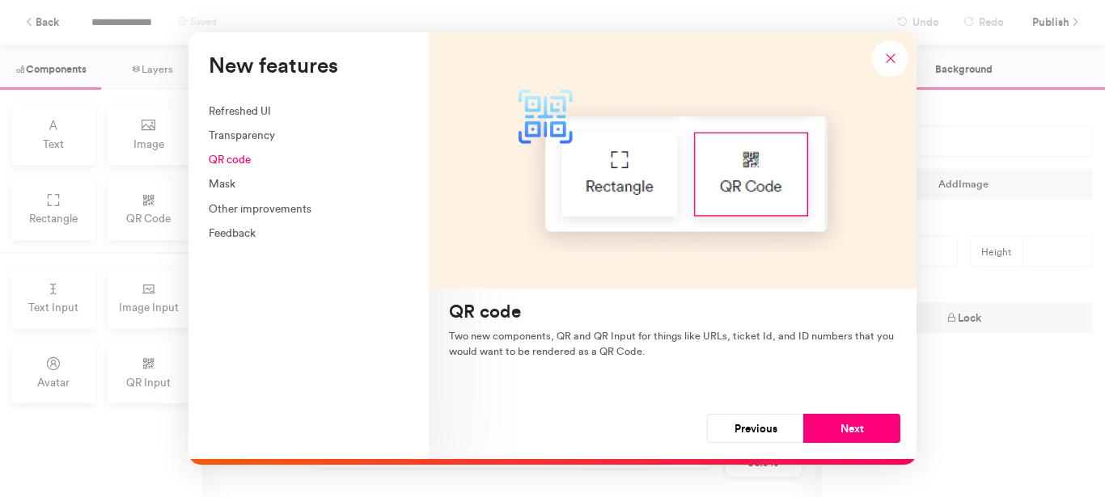
click at [617, 182] on div "New features" at bounding box center [673, 160] width 488 height 256
click at [611, 166] on div "New features" at bounding box center [673, 160] width 488 height 256
click at [842, 419] on button "Next" at bounding box center [851, 428] width 97 height 29
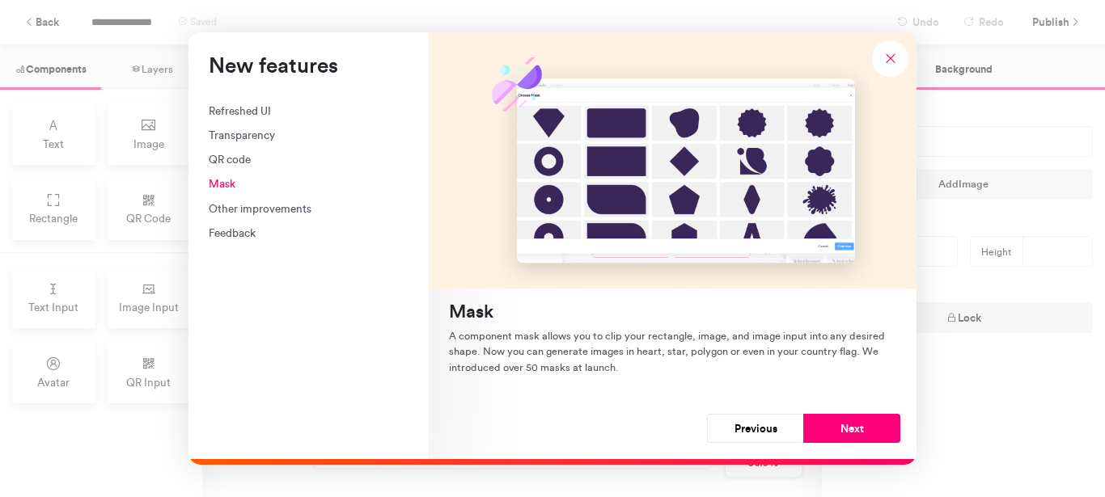
click at [550, 166] on div "New features" at bounding box center [673, 160] width 488 height 256
drag, startPoint x: 550, startPoint y: 166, endPoint x: 747, endPoint y: 355, distance: 273.4
click at [747, 355] on div "Mask A component mask allows you to clip your rectangle, image, and image input…" at bounding box center [673, 245] width 488 height 427
click at [860, 425] on button "Next" at bounding box center [851, 428] width 97 height 29
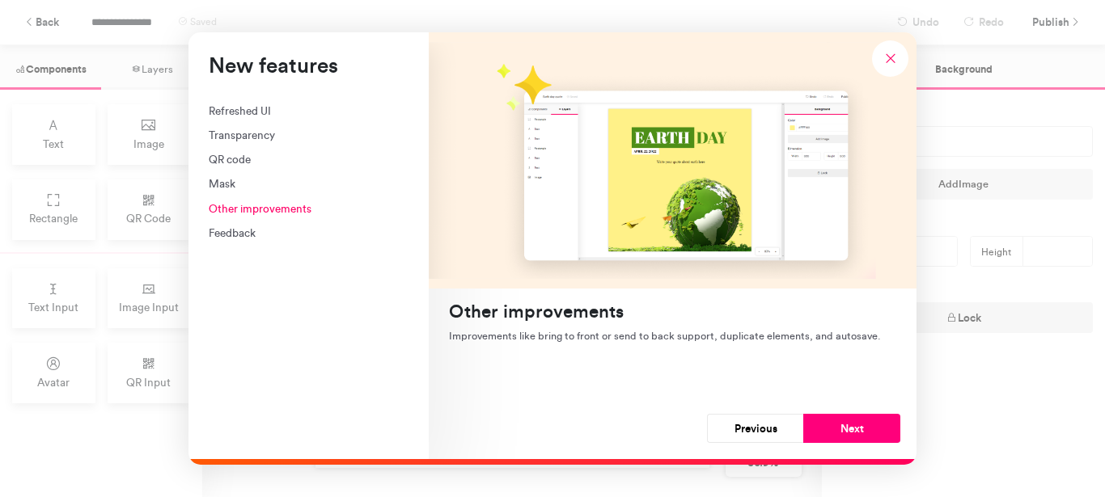
click at [860, 425] on button "Next" at bounding box center [851, 428] width 97 height 29
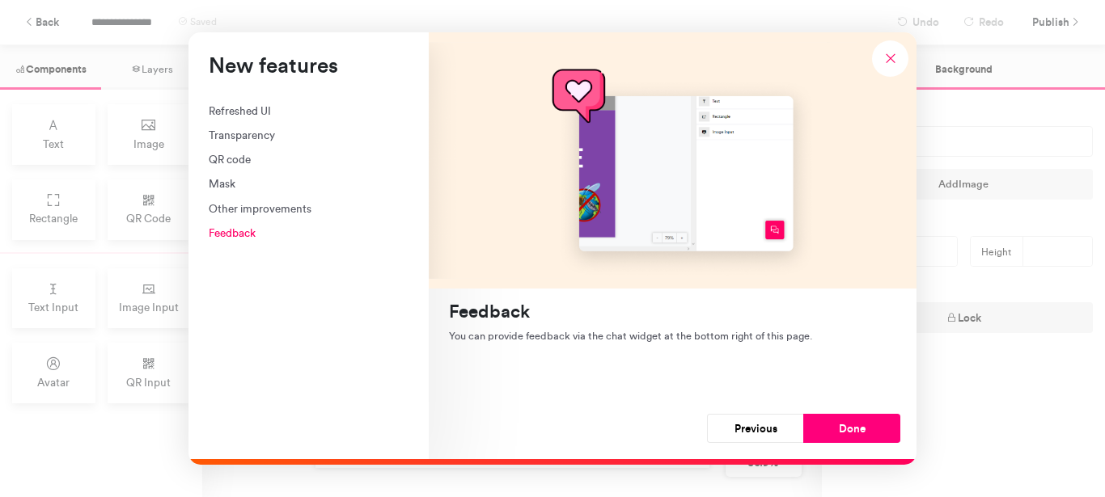
click at [860, 425] on button "Done" at bounding box center [851, 428] width 97 height 29
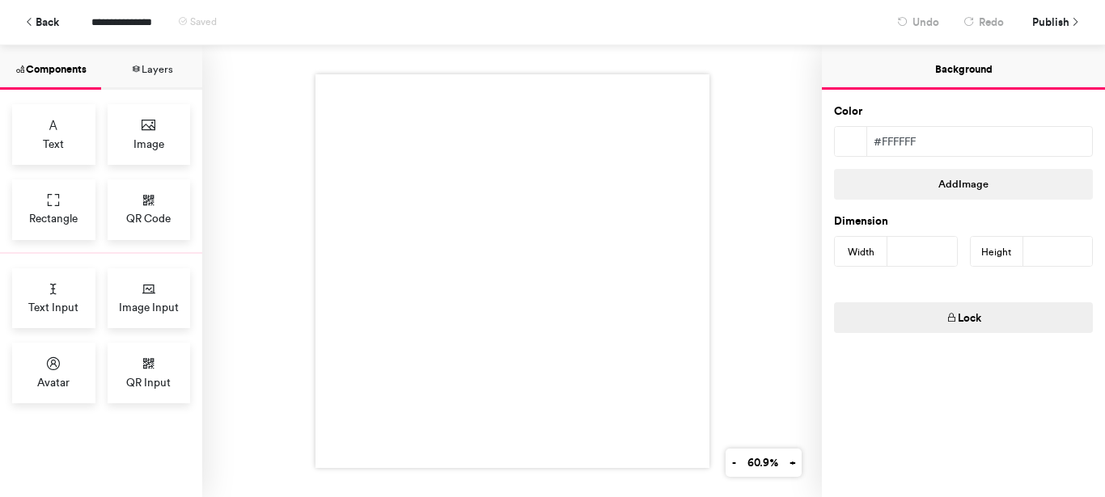
click at [860, 425] on div "Color #ffffff Add Image Dimension Width *** Height *** Lock" at bounding box center [963, 294] width 283 height 408
drag, startPoint x: 816, startPoint y: 108, endPoint x: 831, endPoint y: 239, distance: 131.9
click at [831, 239] on div "Components Layers Text Image Rectangle QR Code Text Input Image Input Avatar QR…" at bounding box center [552, 271] width 1105 height 452
click at [49, 378] on span "Avatar" at bounding box center [53, 382] width 32 height 16
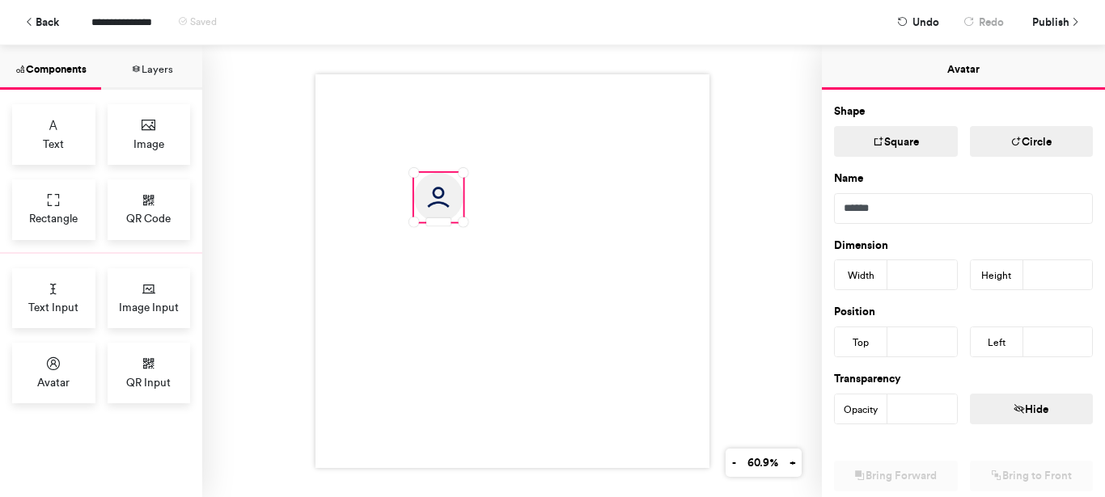
drag, startPoint x: 814, startPoint y: 49, endPoint x: 813, endPoint y: 61, distance: 11.4
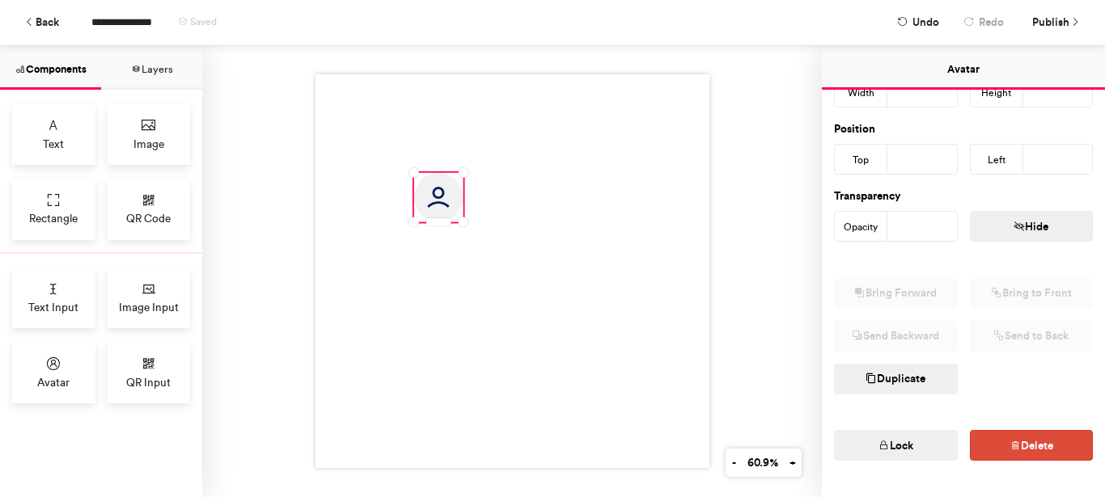
scroll to position [199, 0]
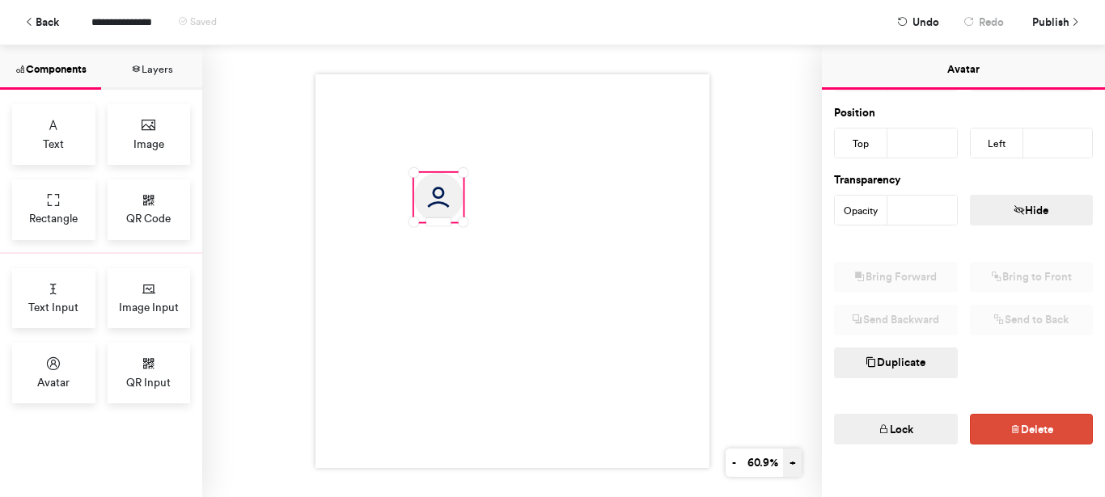
click at [787, 464] on button "+" at bounding box center [792, 463] width 19 height 28
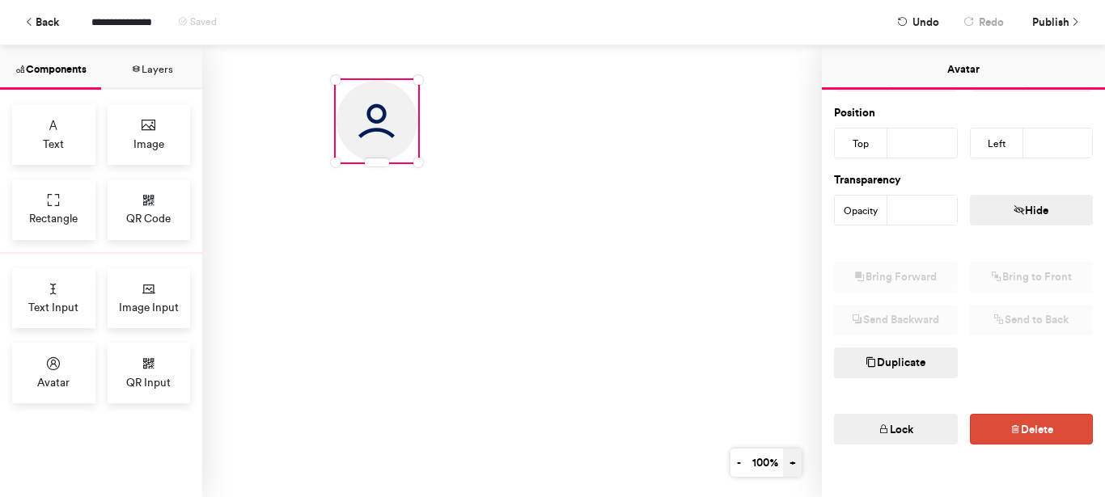
click at [787, 464] on button "+" at bounding box center [792, 463] width 19 height 28
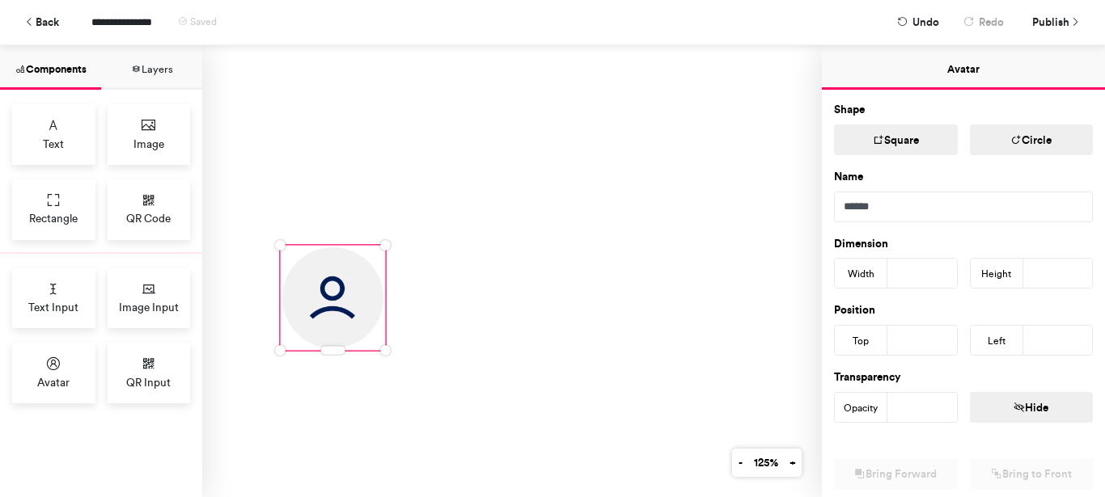
scroll to position [0, 0]
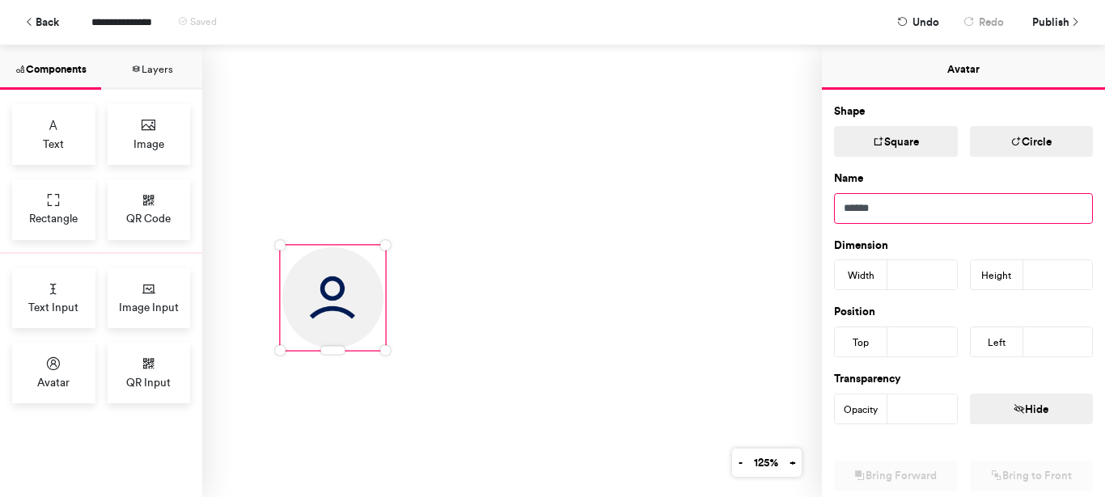
click at [915, 198] on input "******" at bounding box center [963, 208] width 259 height 31
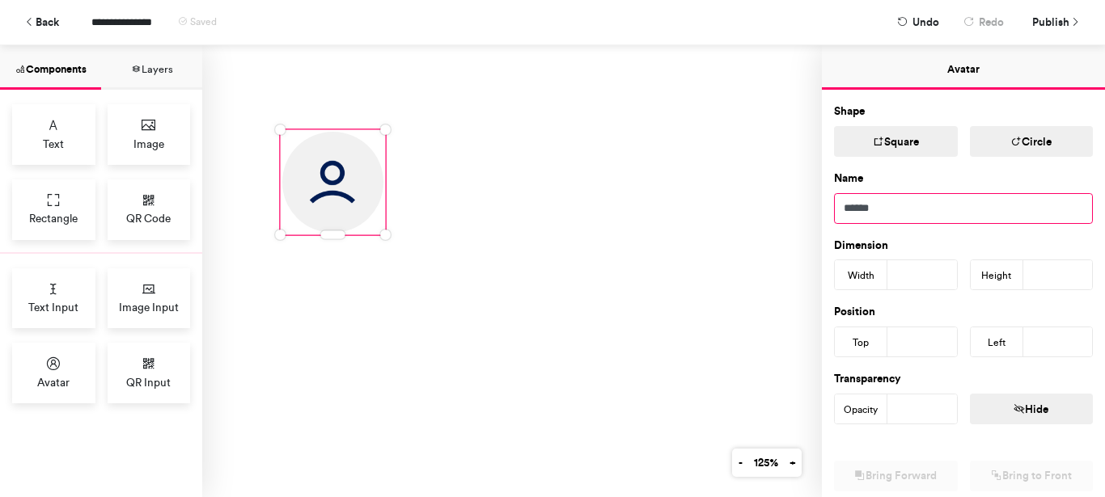
scroll to position [0, 122]
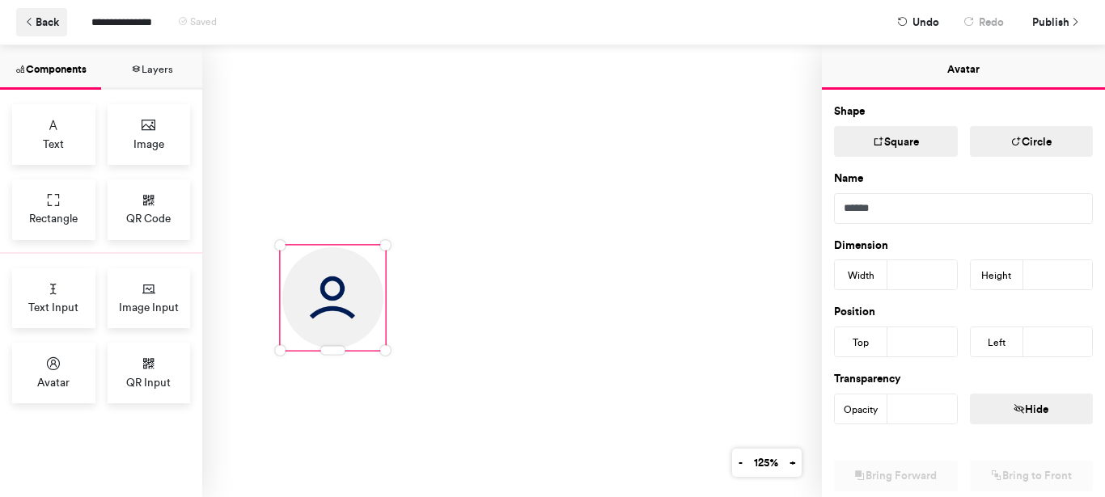
click at [27, 21] on icon at bounding box center [29, 22] width 11 height 11
